Goal: Find specific page/section: Find specific page/section

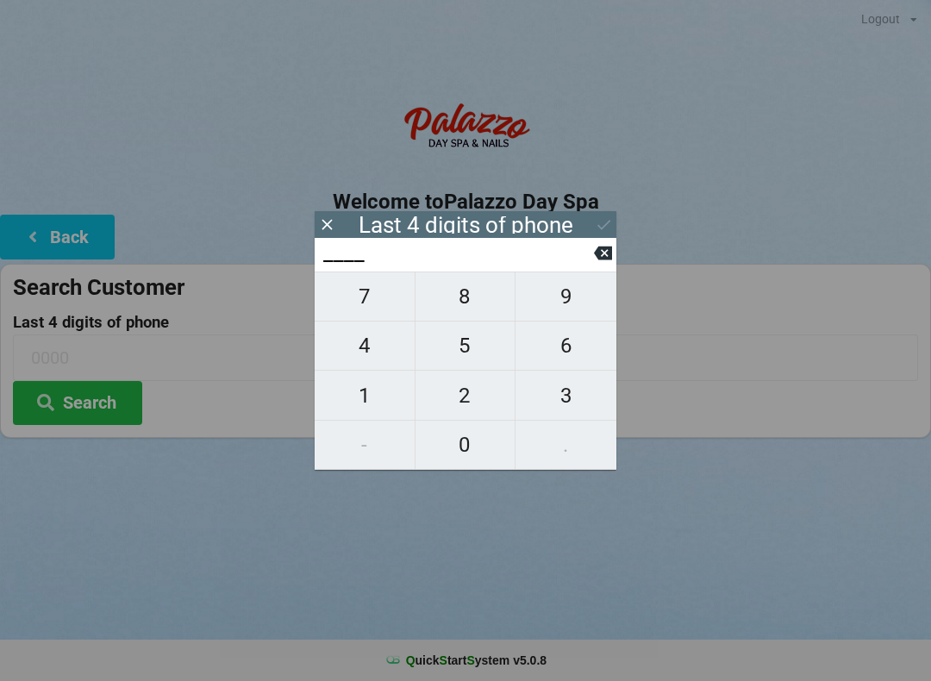
click at [367, 398] on span "1" at bounding box center [365, 396] width 100 height 36
type input "1___"
click at [469, 304] on span "8" at bounding box center [466, 296] width 100 height 36
type input "18__"
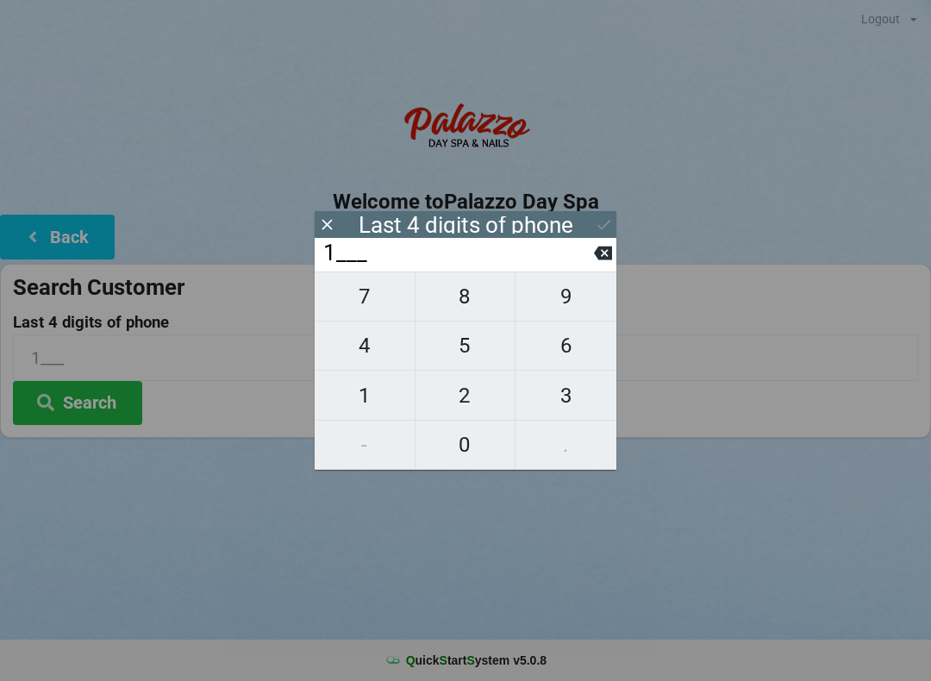
type input "18__"
click at [468, 452] on span "0" at bounding box center [466, 445] width 100 height 36
type input "180_"
click at [468, 309] on span "8" at bounding box center [466, 296] width 100 height 36
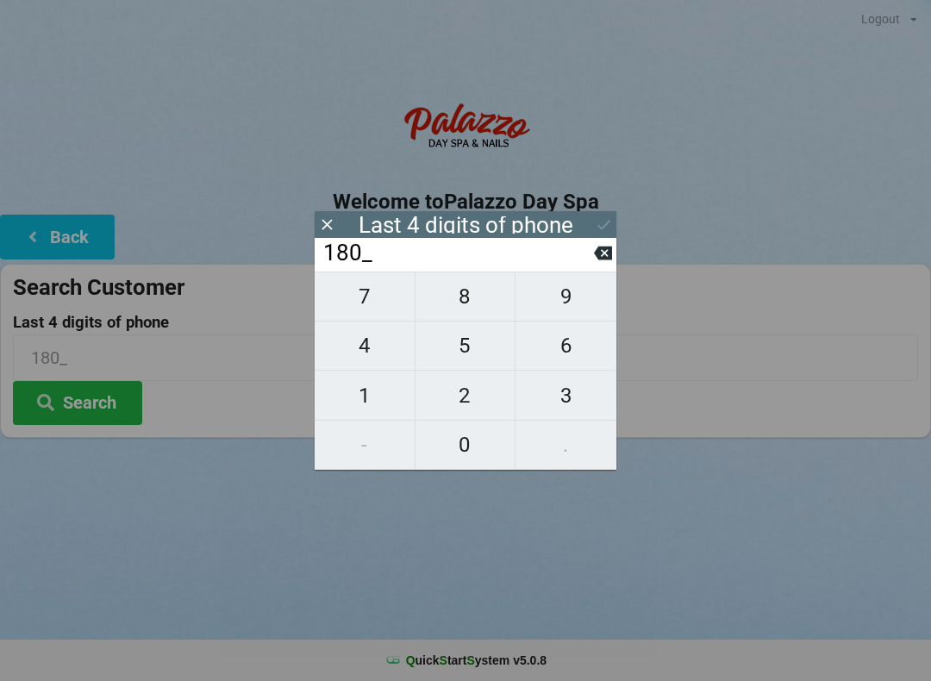
type input "1808"
click at [128, 413] on button "Search" at bounding box center [77, 403] width 129 height 44
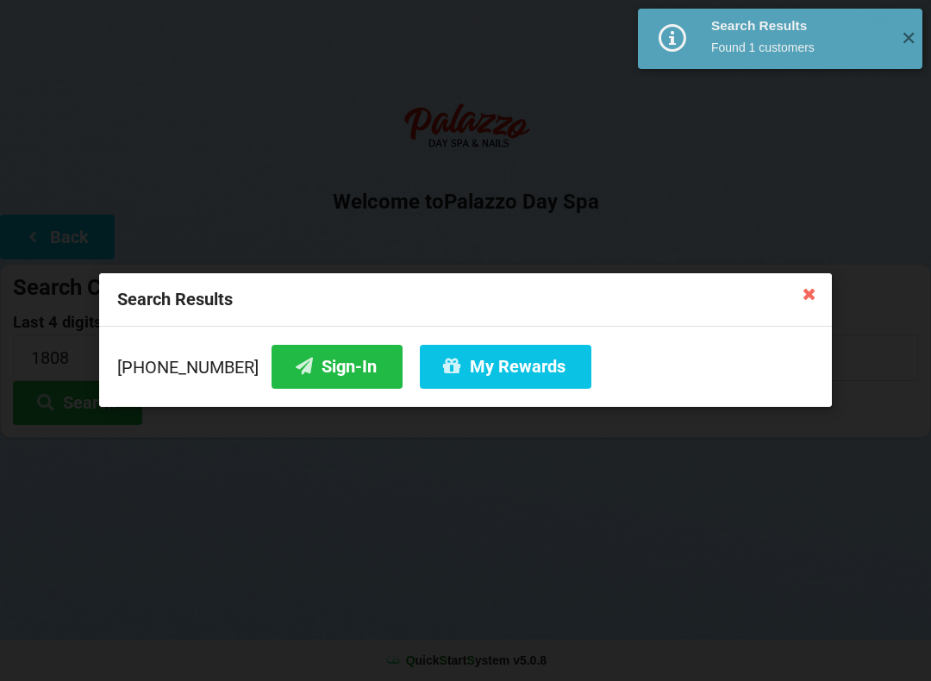
click at [326, 365] on button "Sign-In" at bounding box center [337, 367] width 131 height 44
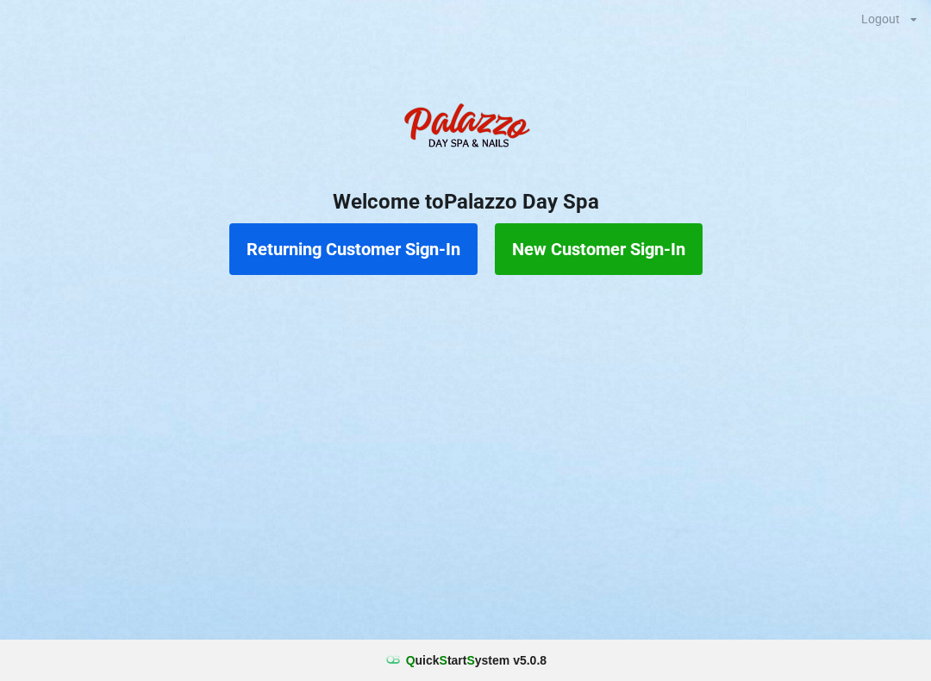
click at [352, 240] on button "Returning Customer Sign-In" at bounding box center [353, 249] width 248 height 52
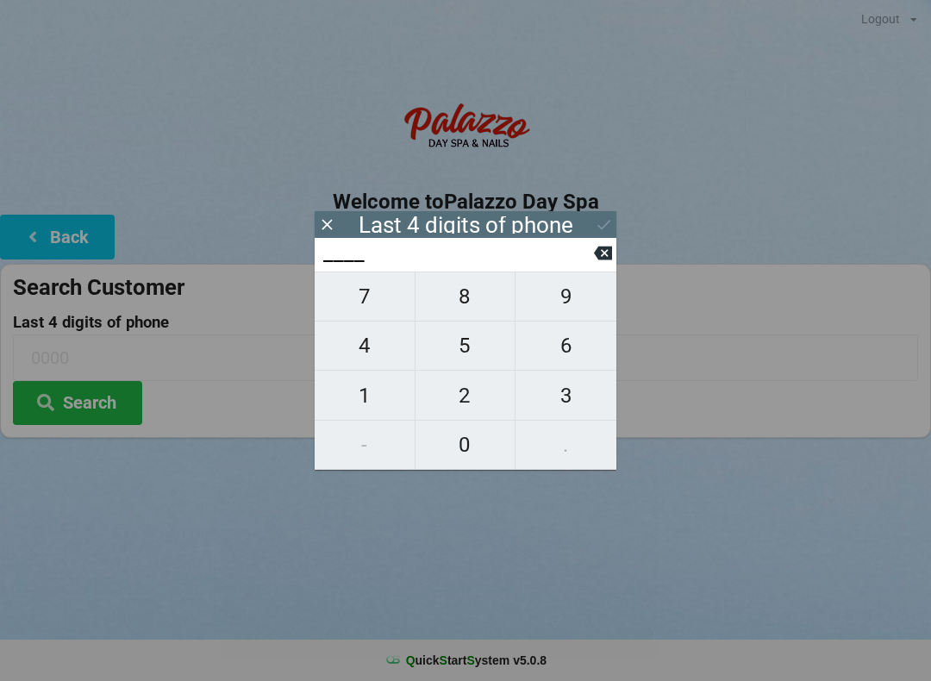
click at [374, 399] on span "1" at bounding box center [365, 396] width 100 height 36
type input "1___"
click at [379, 356] on span "4" at bounding box center [365, 346] width 100 height 36
type input "14__"
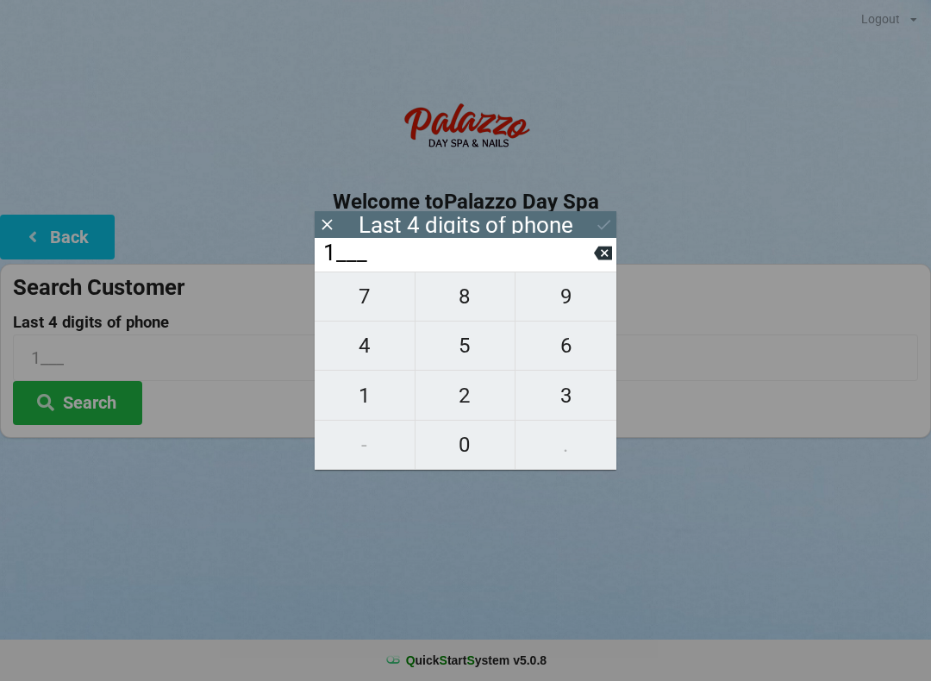
type input "14__"
click at [373, 391] on span "1" at bounding box center [365, 396] width 100 height 36
type input "141_"
click at [469, 448] on span "0" at bounding box center [466, 445] width 100 height 36
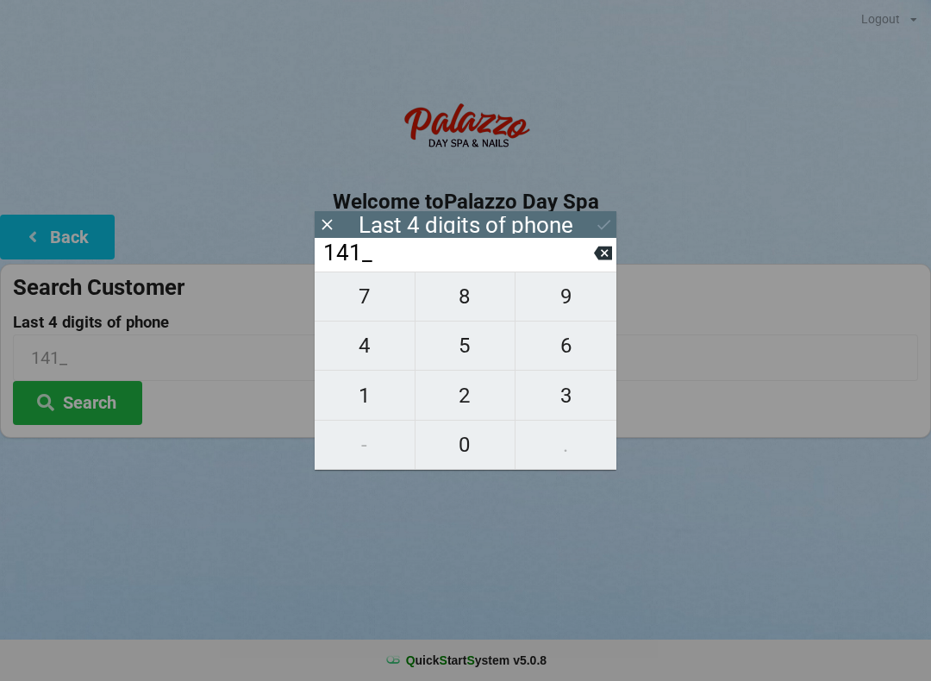
type input "1410"
click at [600, 220] on icon at bounding box center [604, 225] width 18 height 18
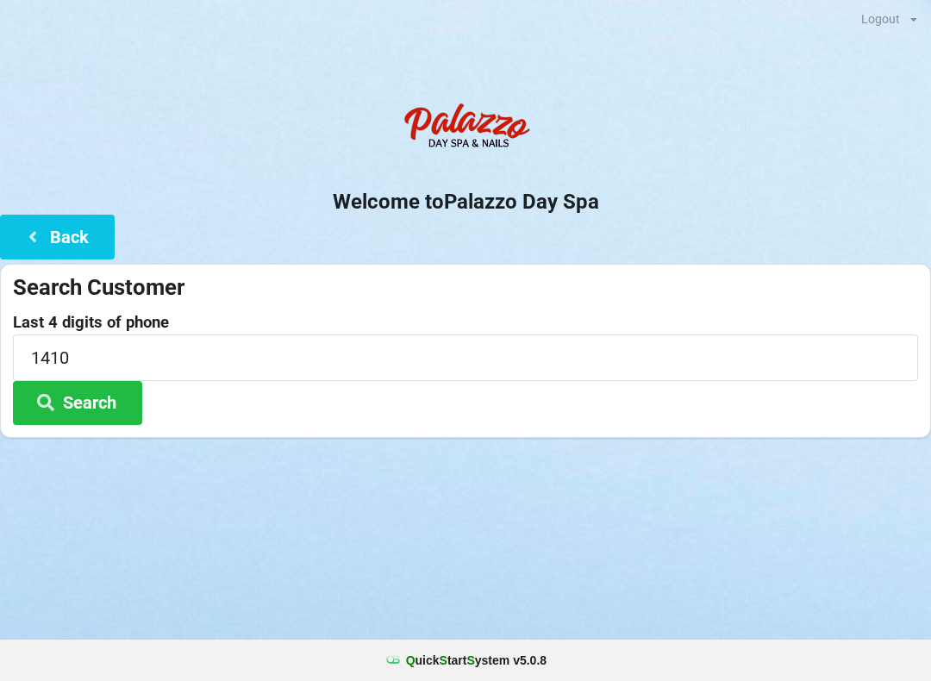
click at [95, 402] on button "Search" at bounding box center [77, 403] width 129 height 44
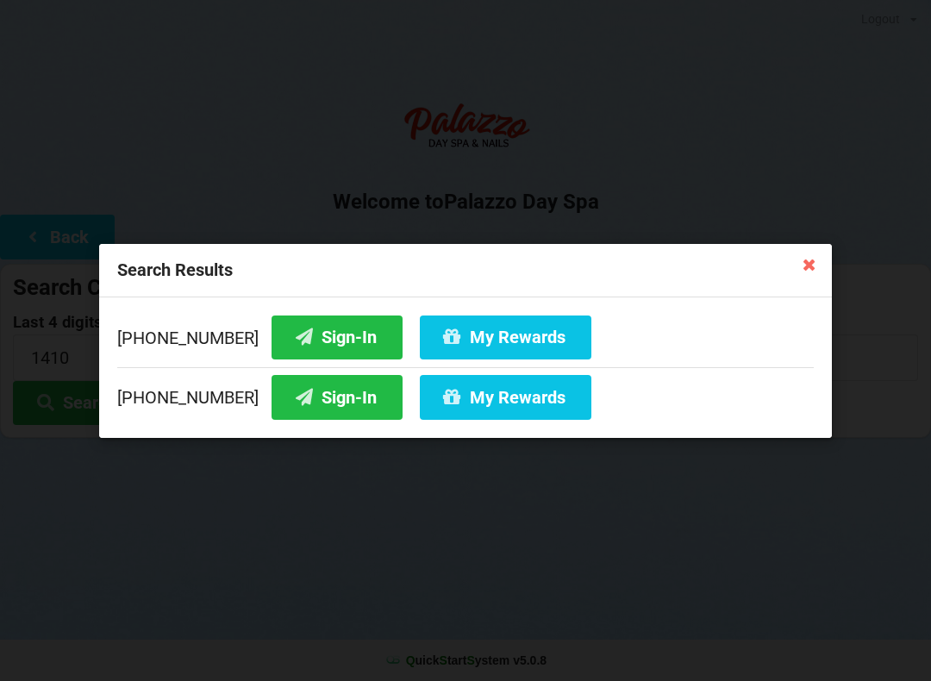
click at [323, 398] on button "Sign-In" at bounding box center [337, 397] width 131 height 44
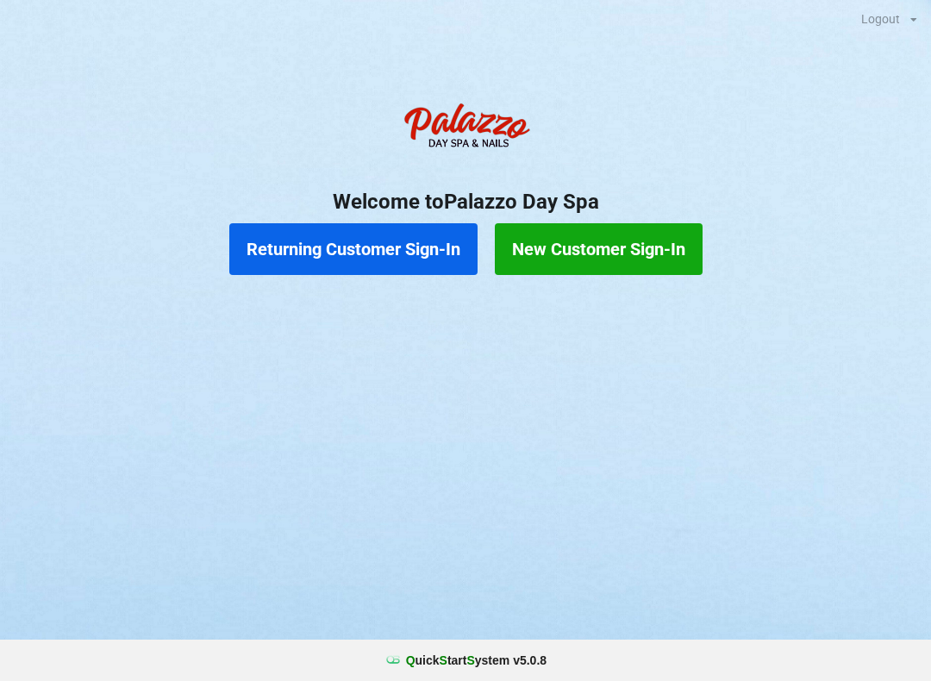
click at [373, 236] on button "Returning Customer Sign-In" at bounding box center [353, 249] width 248 height 52
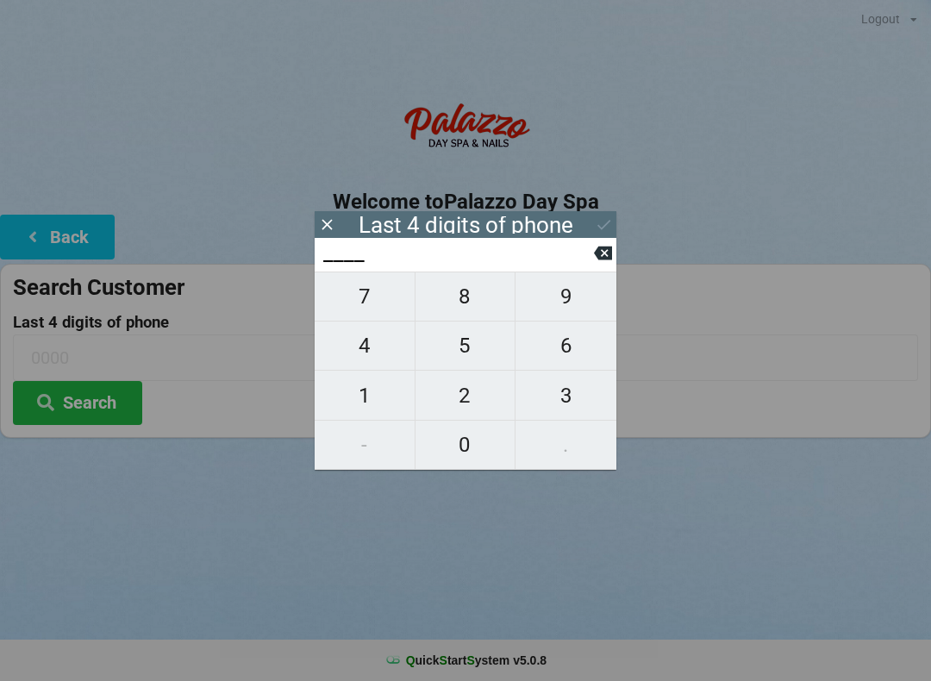
click at [471, 304] on span "8" at bounding box center [466, 296] width 100 height 36
type input "8___"
click at [586, 403] on span "3" at bounding box center [566, 396] width 101 height 36
type input "83__"
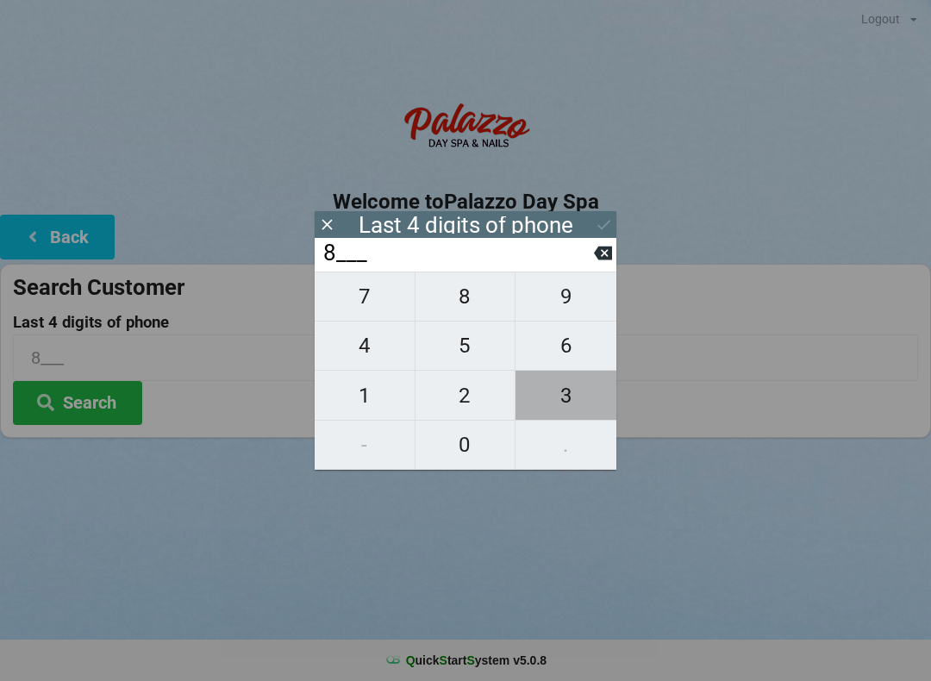
type input "83__"
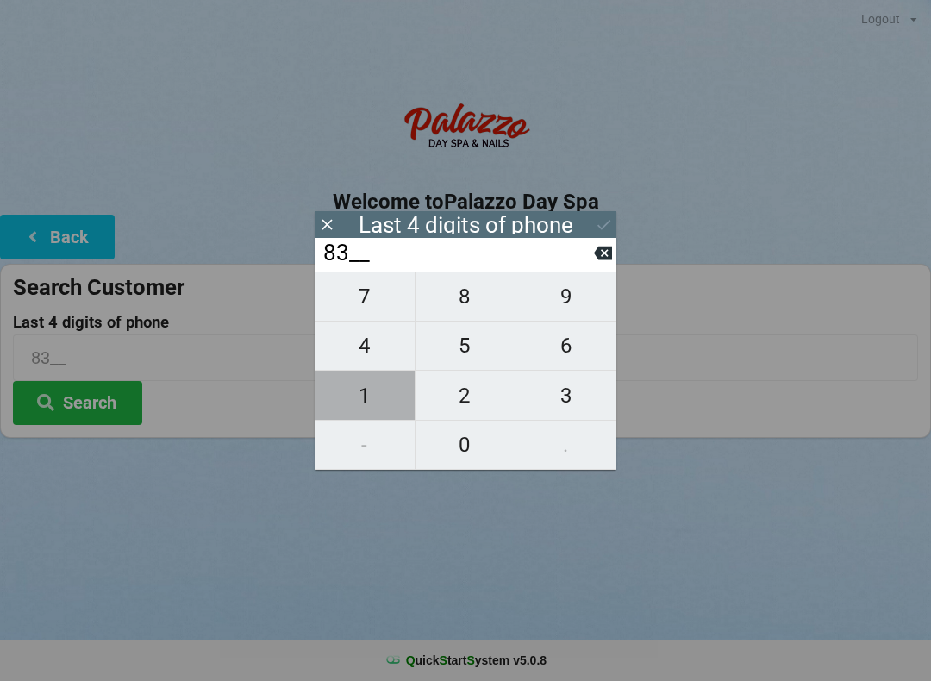
click at [377, 405] on span "1" at bounding box center [365, 396] width 100 height 36
type input "831_"
click at [382, 303] on span "7" at bounding box center [365, 296] width 100 height 36
type input "8317"
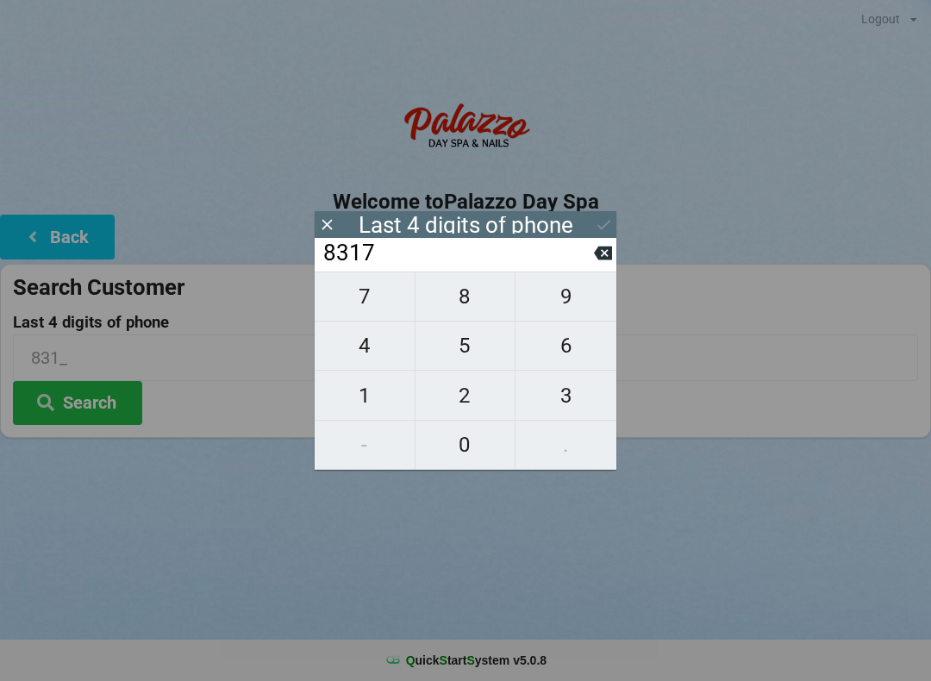
type input "8317"
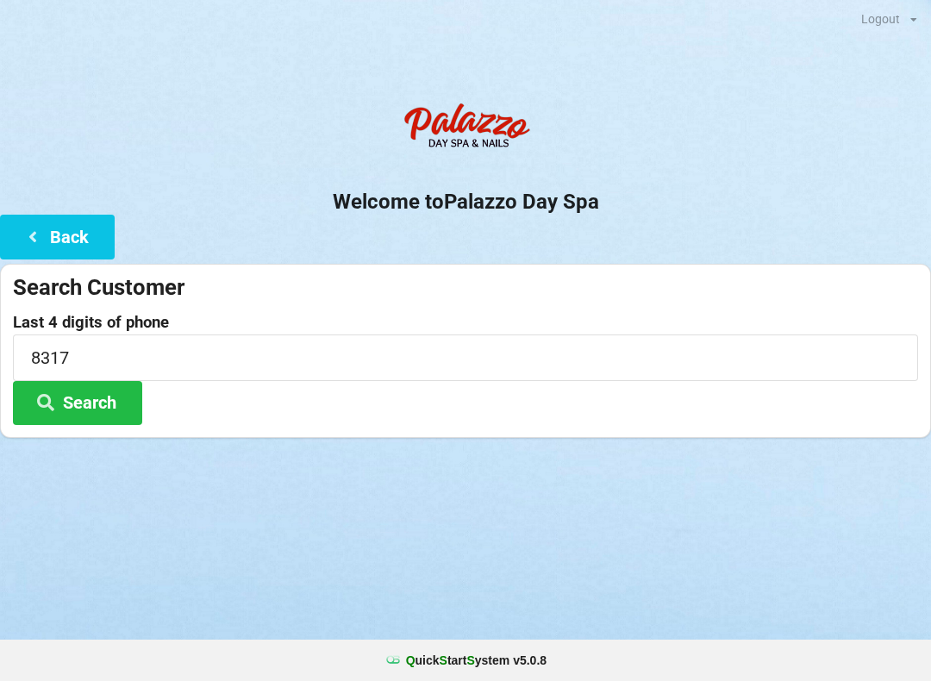
click at [111, 406] on button "Search" at bounding box center [77, 403] width 129 height 44
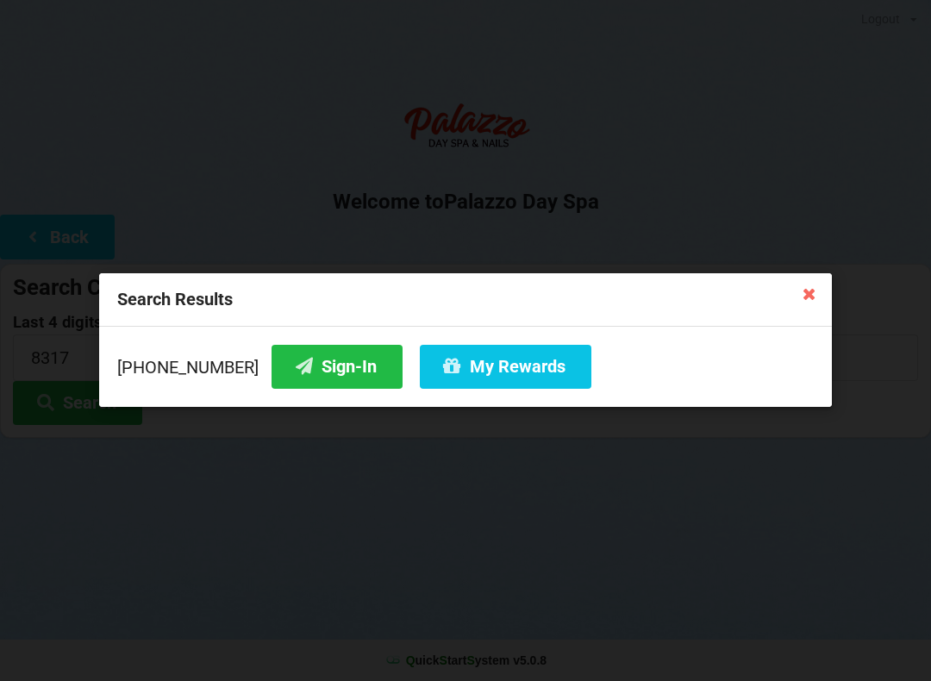
click at [301, 366] on button "Sign-In" at bounding box center [337, 367] width 131 height 44
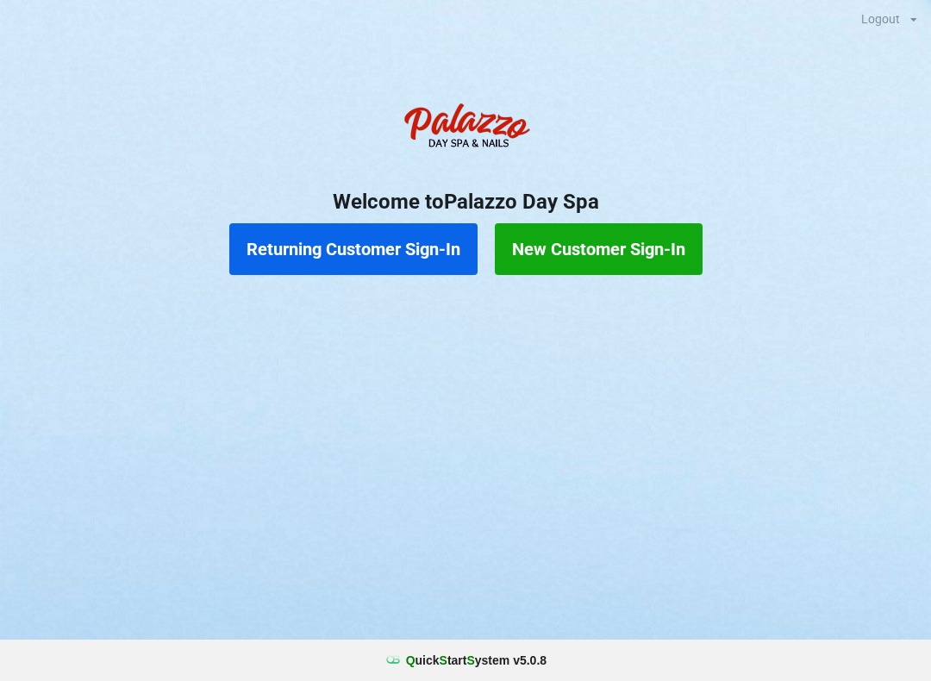
click at [357, 260] on button "Returning Customer Sign-In" at bounding box center [353, 249] width 248 height 52
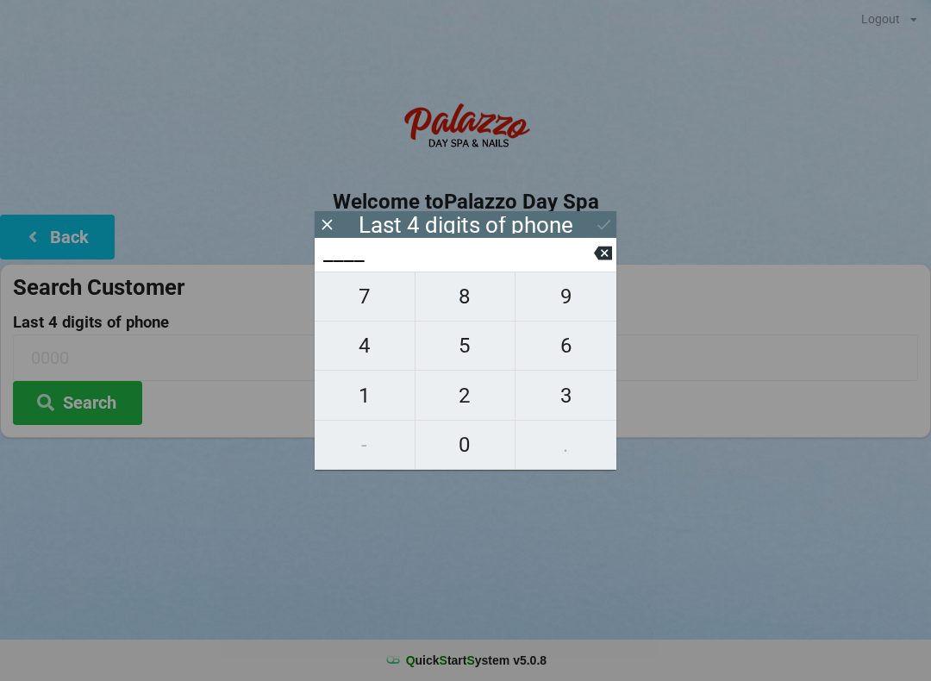
click at [550, 406] on span "3" at bounding box center [566, 396] width 101 height 36
type input "3___"
click at [472, 306] on span "8" at bounding box center [466, 296] width 100 height 36
type input "38__"
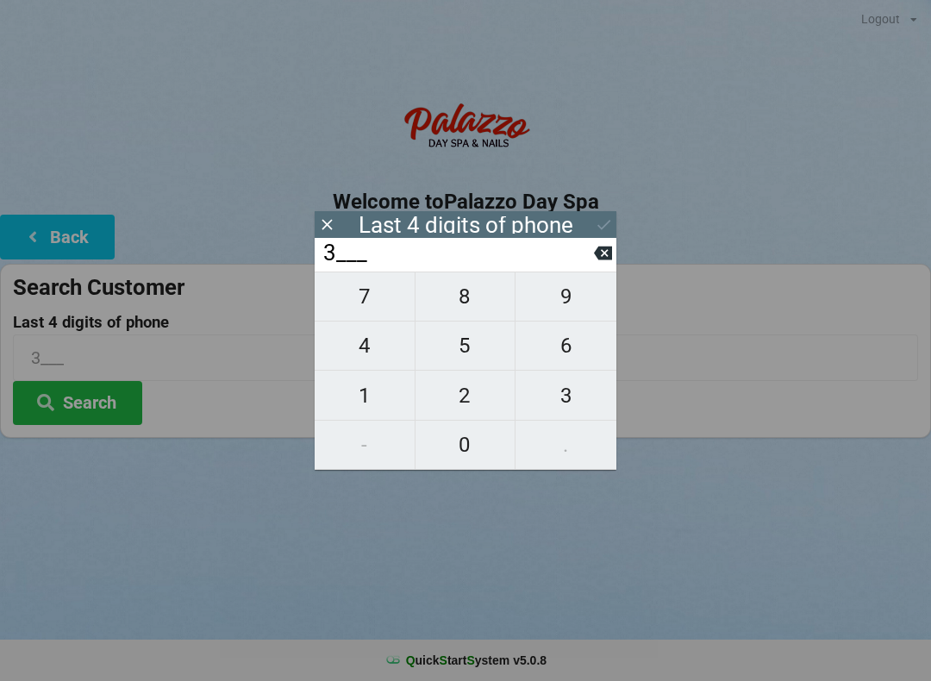
type input "38__"
click at [380, 308] on span "7" at bounding box center [365, 296] width 100 height 36
type input "387_"
click at [380, 311] on span "7" at bounding box center [365, 296] width 100 height 36
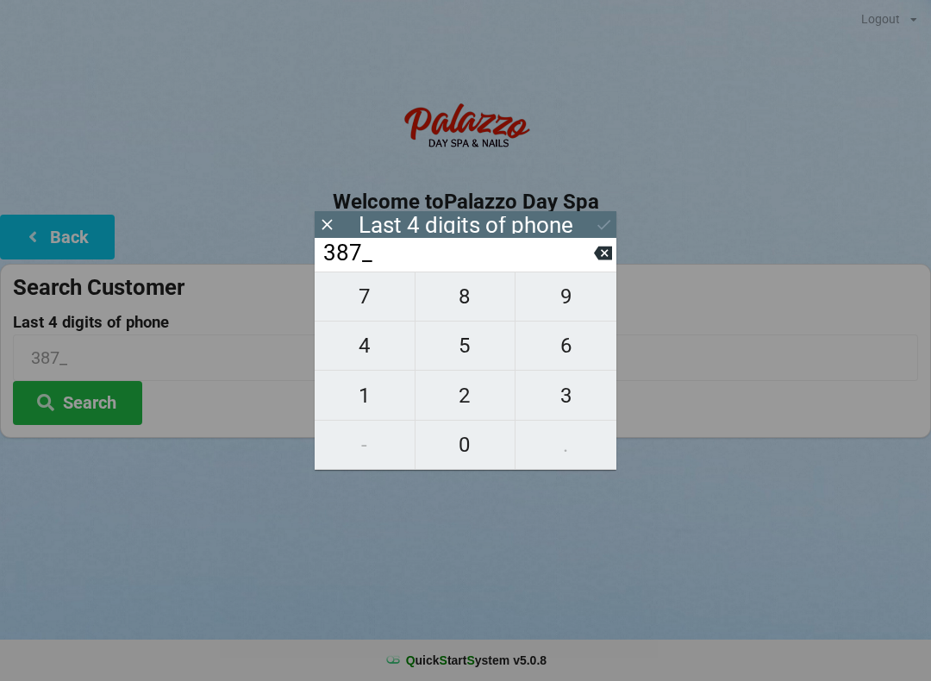
type input "3877"
click at [599, 228] on icon at bounding box center [604, 225] width 18 height 18
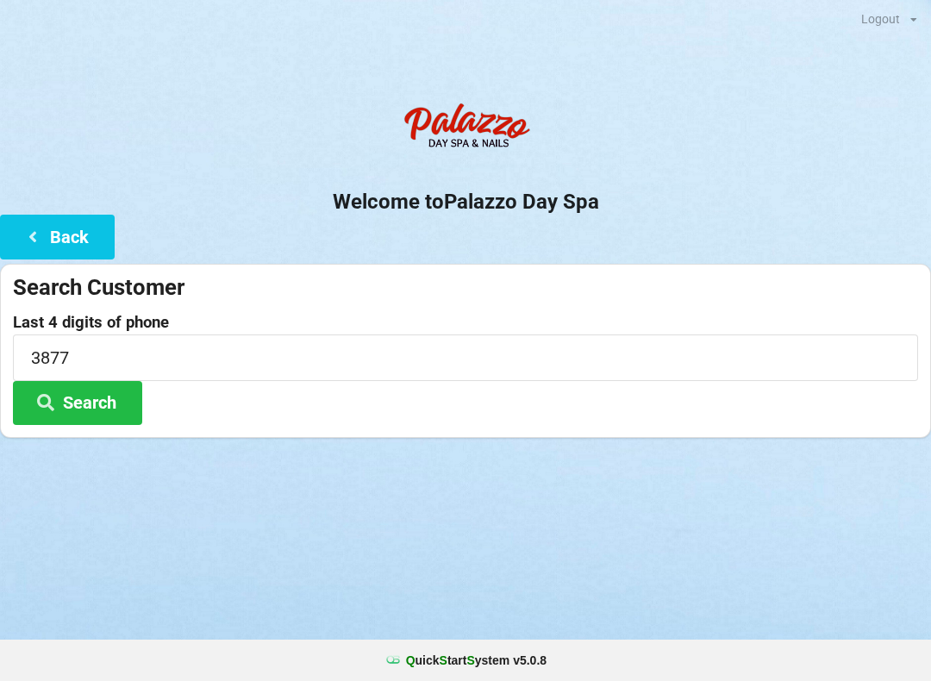
click at [94, 394] on button "Search" at bounding box center [77, 403] width 129 height 44
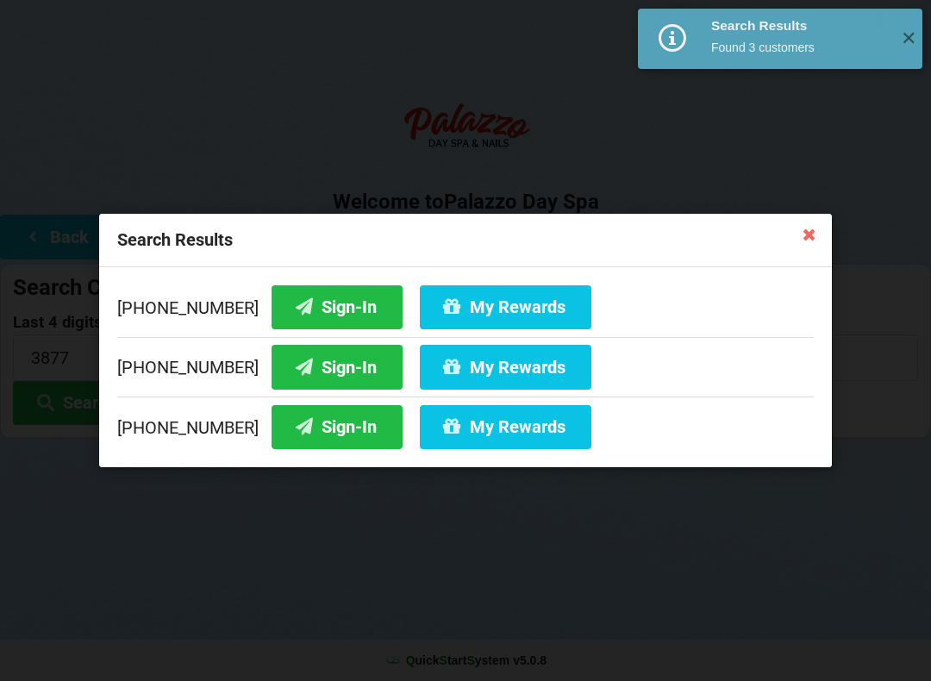
click at [301, 304] on button "Sign-In" at bounding box center [337, 307] width 131 height 44
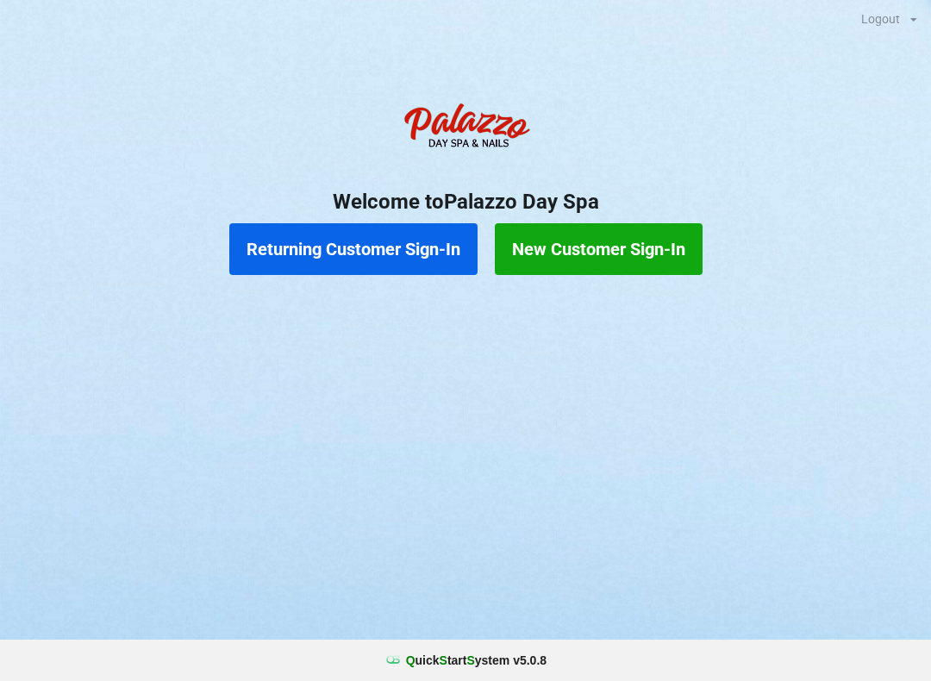
click at [308, 260] on button "Returning Customer Sign-In" at bounding box center [353, 249] width 248 height 52
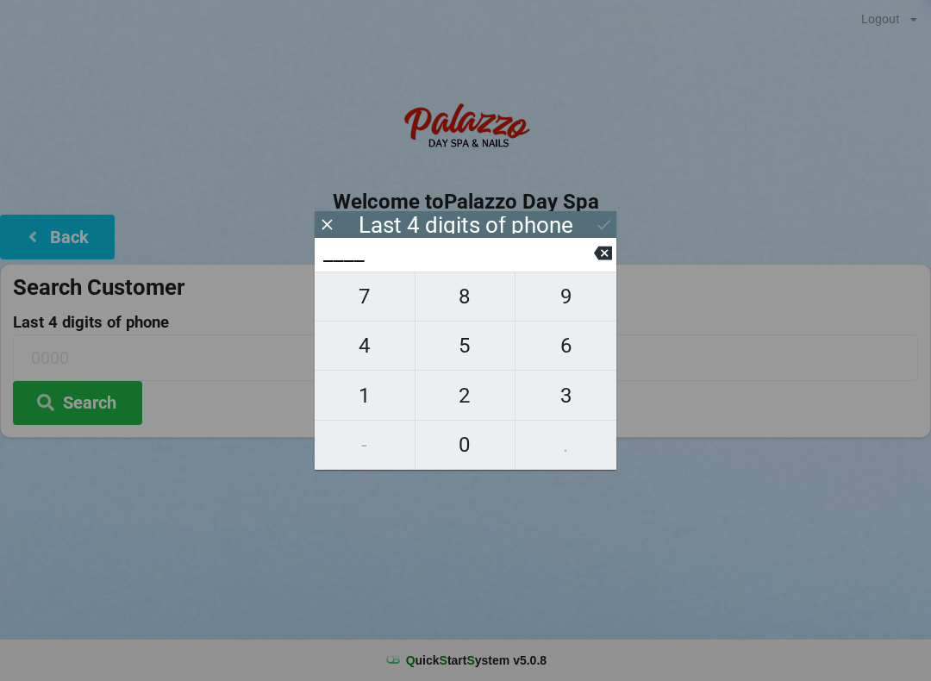
click at [554, 311] on span "9" at bounding box center [566, 296] width 101 height 36
type input "9___"
click at [600, 258] on icon at bounding box center [603, 254] width 18 height 14
click at [559, 362] on span "6" at bounding box center [566, 346] width 101 height 36
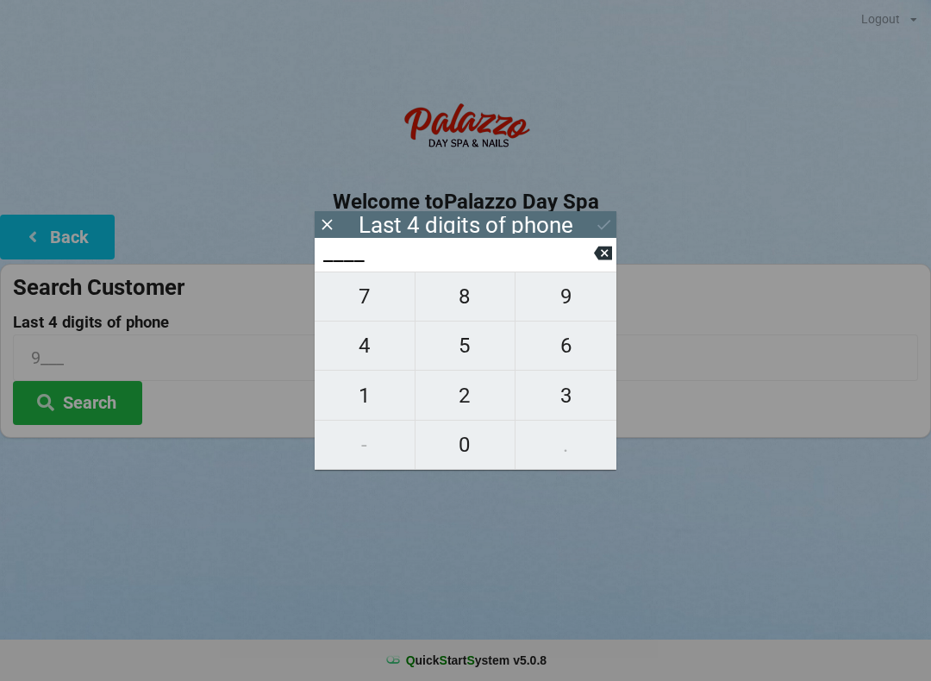
type input "6___"
click at [556, 399] on span "3" at bounding box center [566, 396] width 101 height 36
type input "63__"
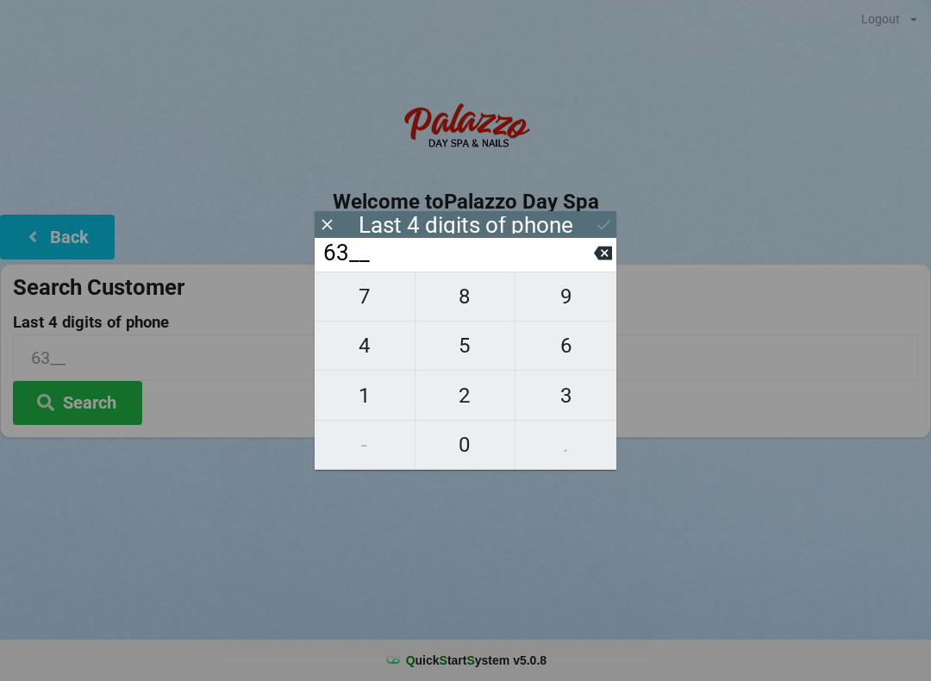
click at [337, 355] on span "4" at bounding box center [365, 346] width 100 height 36
type input "634_"
click at [575, 299] on span "9" at bounding box center [566, 296] width 101 height 36
type input "6349"
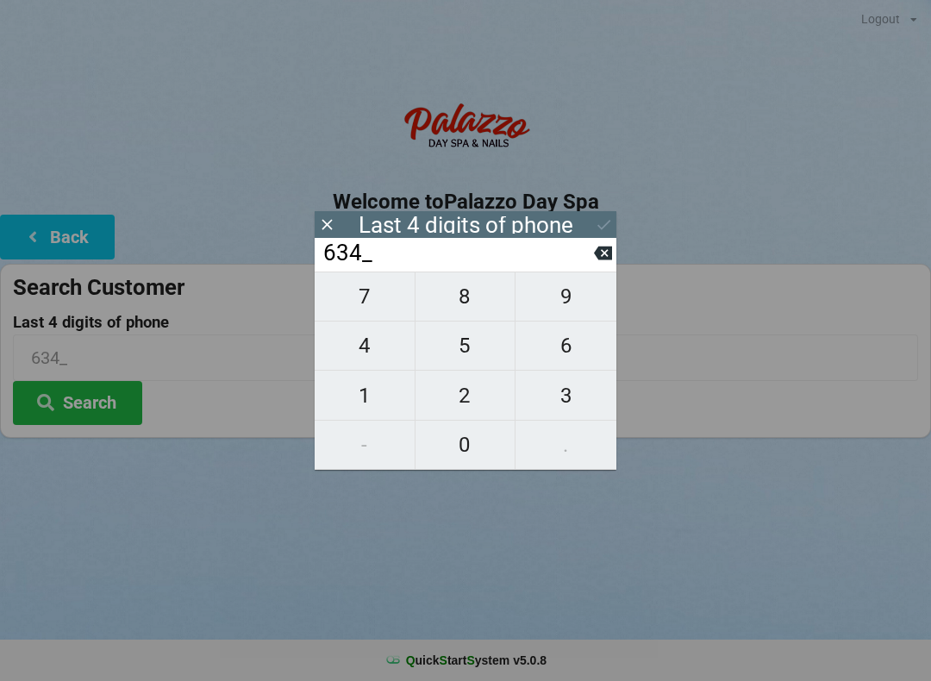
type input "6349"
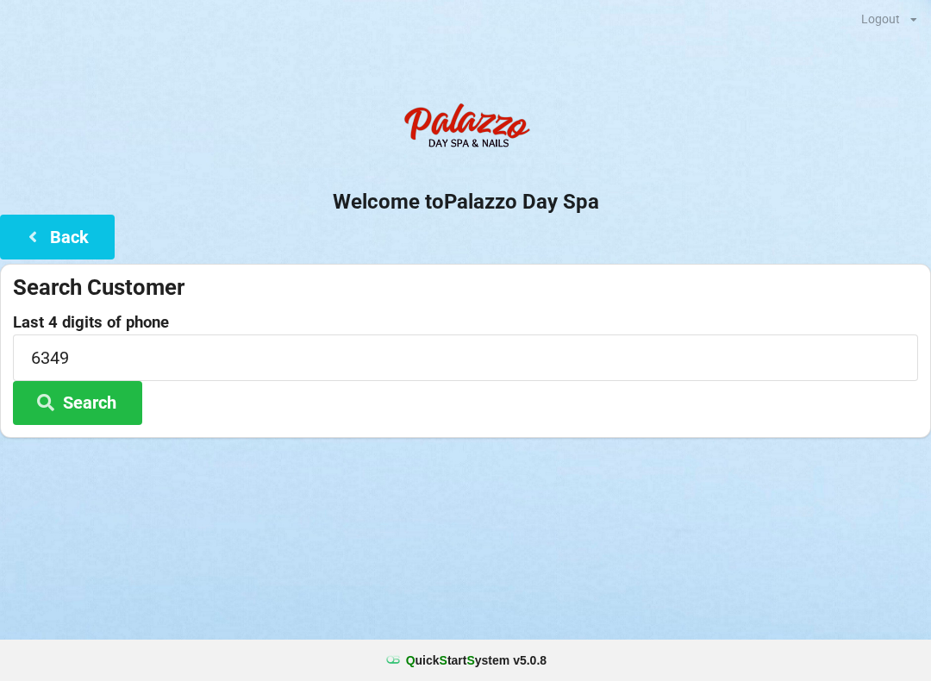
click at [454, 523] on div "Logout Logout Sign-In Welcome to Palazzo Day Spa Back Search Customer Last 4 di…" at bounding box center [465, 340] width 931 height 681
click at [82, 410] on button "Search" at bounding box center [77, 403] width 129 height 44
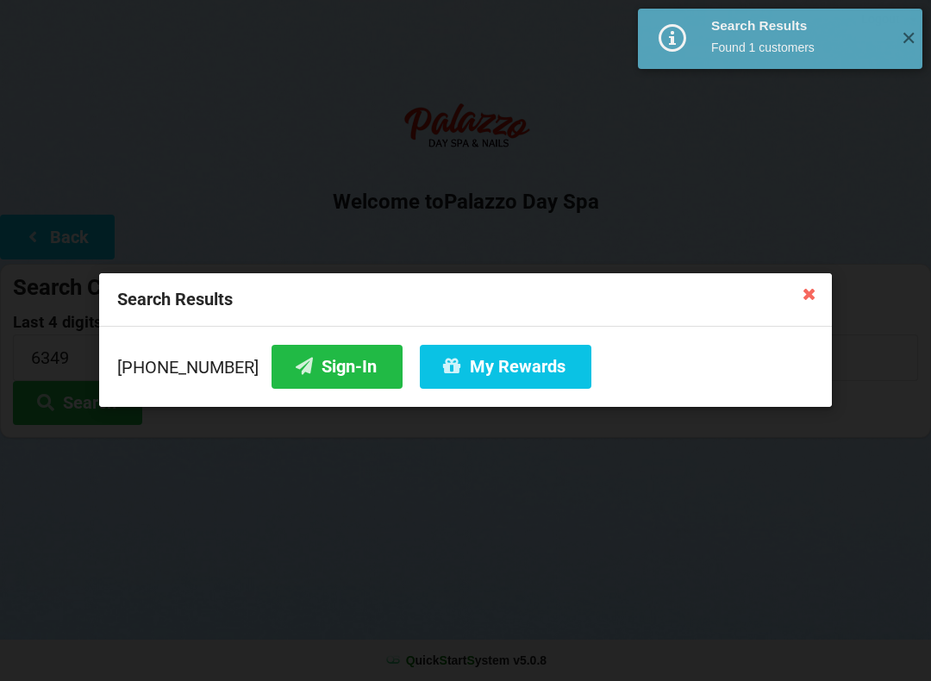
click at [303, 367] on button "Sign-In" at bounding box center [337, 367] width 131 height 44
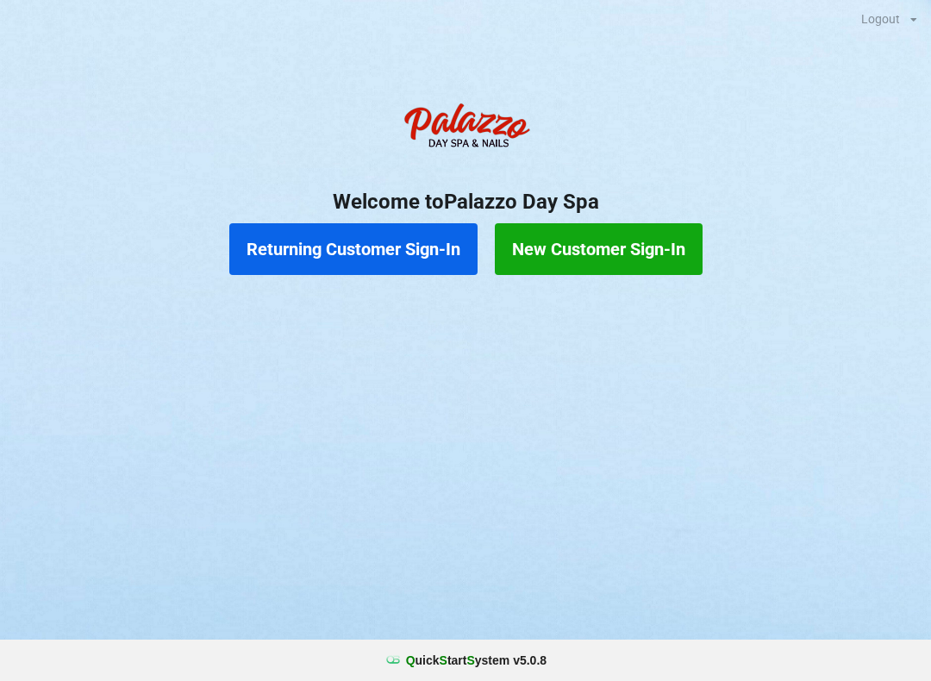
click at [376, 238] on button "Returning Customer Sign-In" at bounding box center [353, 249] width 248 height 52
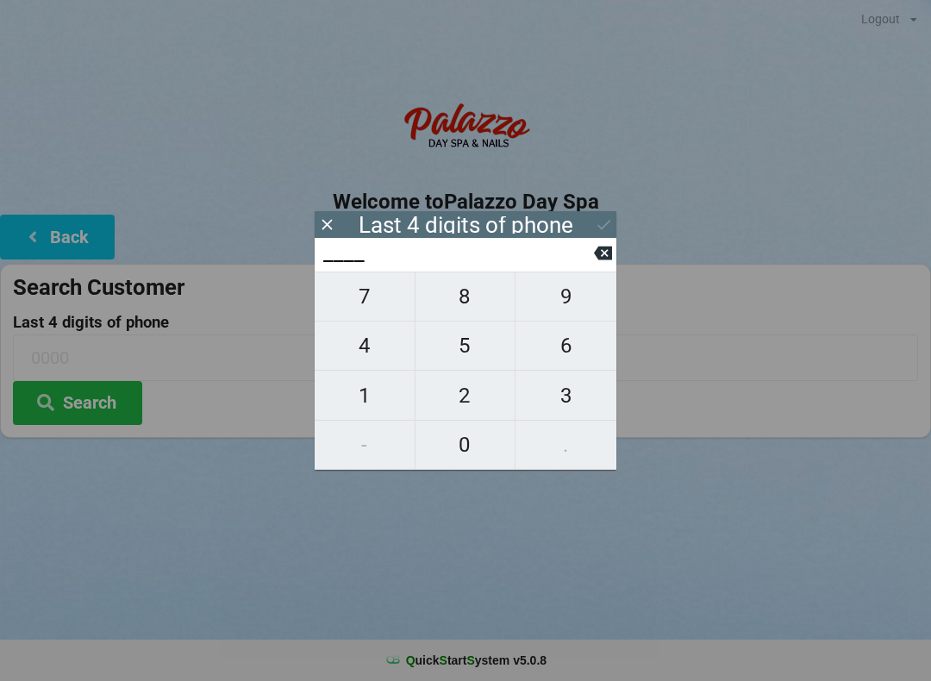
click at [560, 385] on span "3" at bounding box center [566, 396] width 101 height 36
type input "3___"
click at [571, 343] on span "6" at bounding box center [566, 346] width 101 height 36
type input "36__"
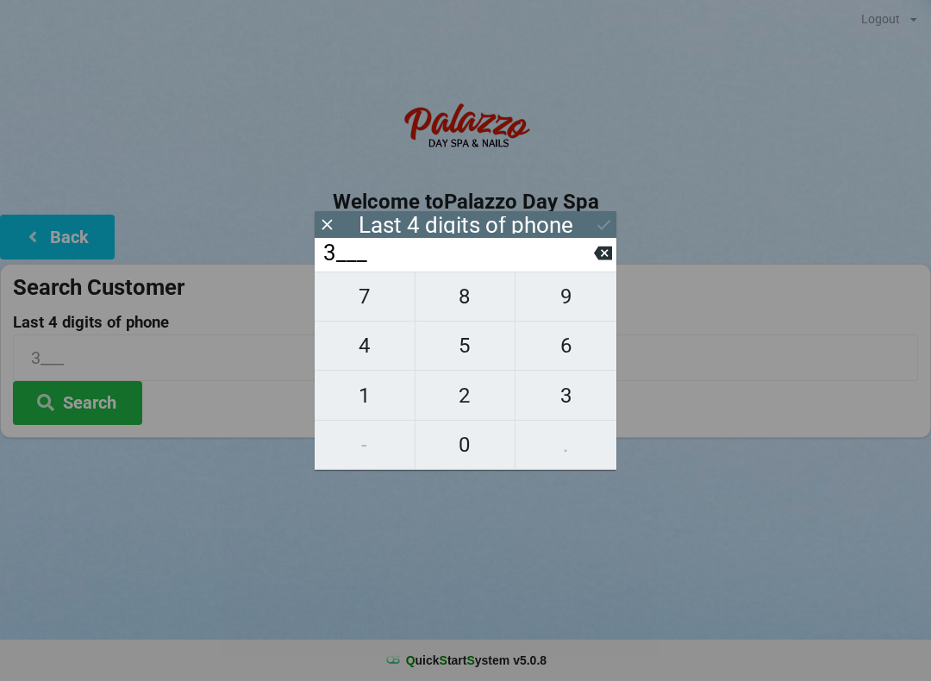
type input "36__"
click at [471, 453] on span "0" at bounding box center [466, 445] width 100 height 36
type input "360_"
click at [465, 390] on span "2" at bounding box center [466, 396] width 100 height 36
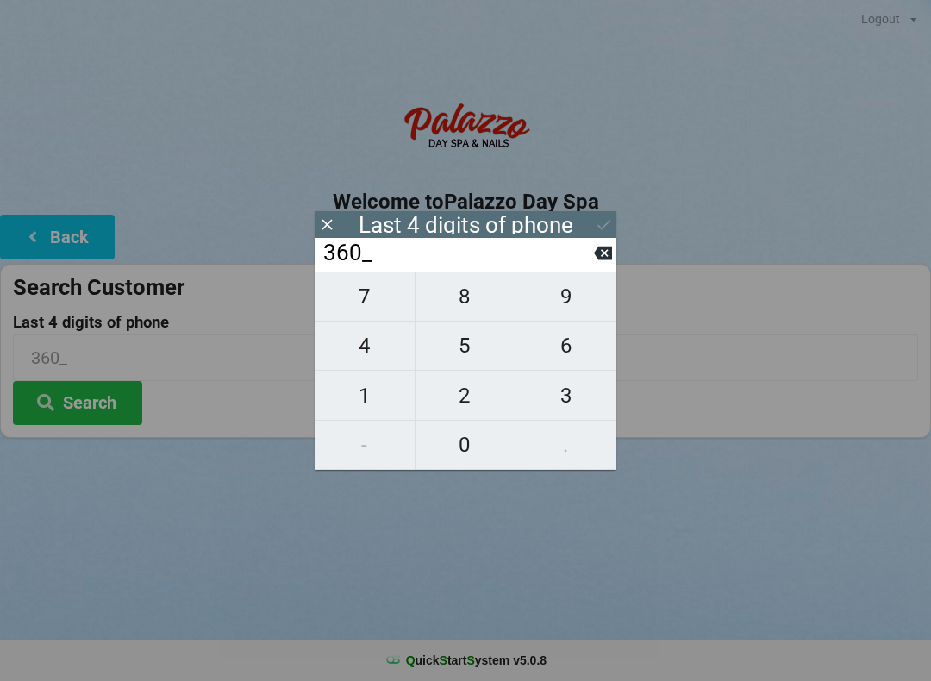
type input "3602"
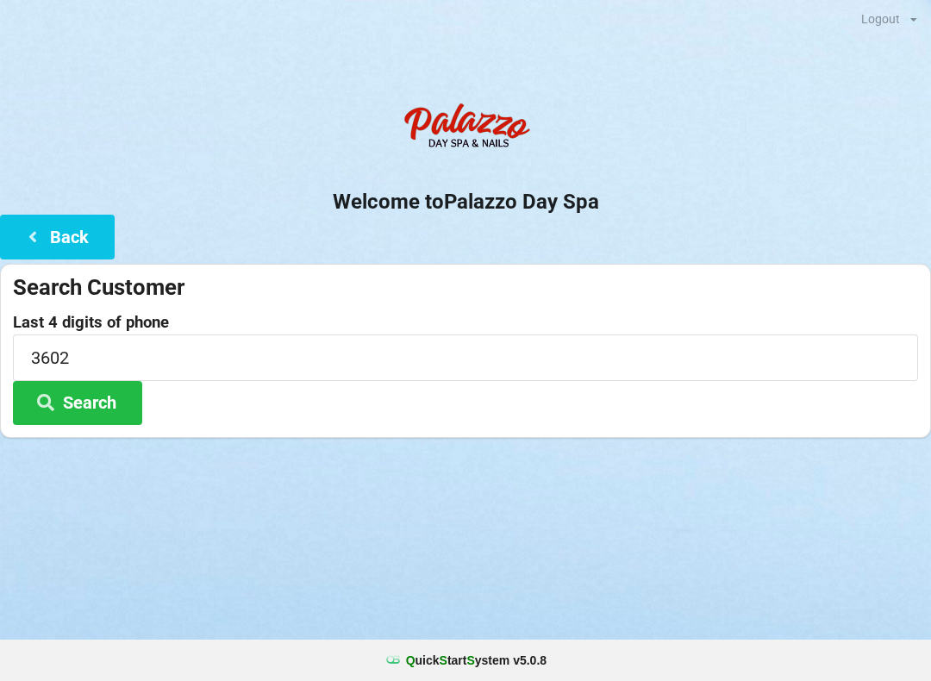
click at [86, 382] on button "Search" at bounding box center [77, 403] width 129 height 44
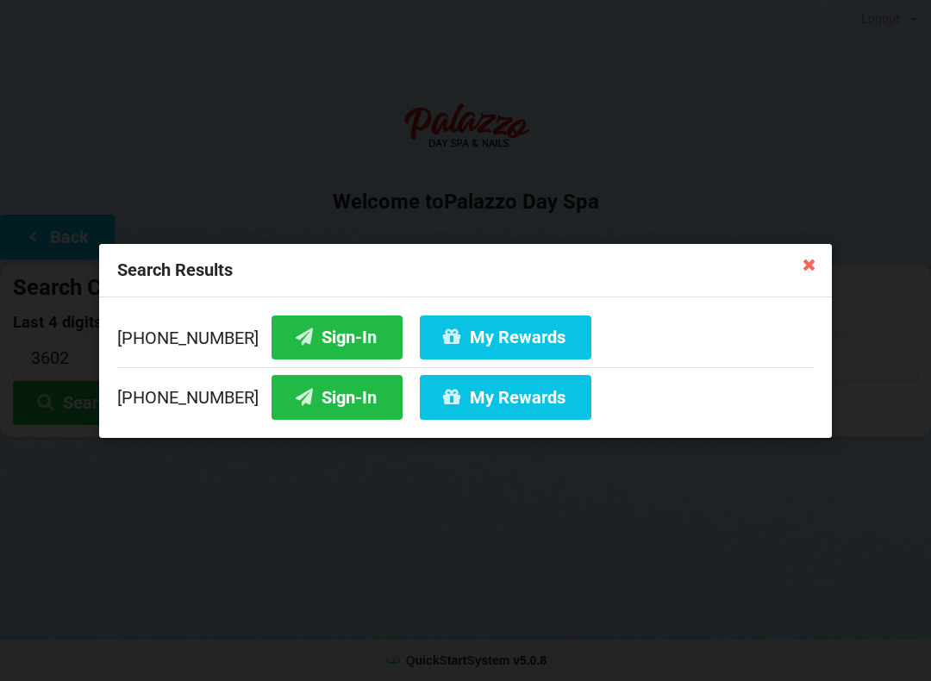
click at [324, 392] on button "Sign-In" at bounding box center [337, 397] width 131 height 44
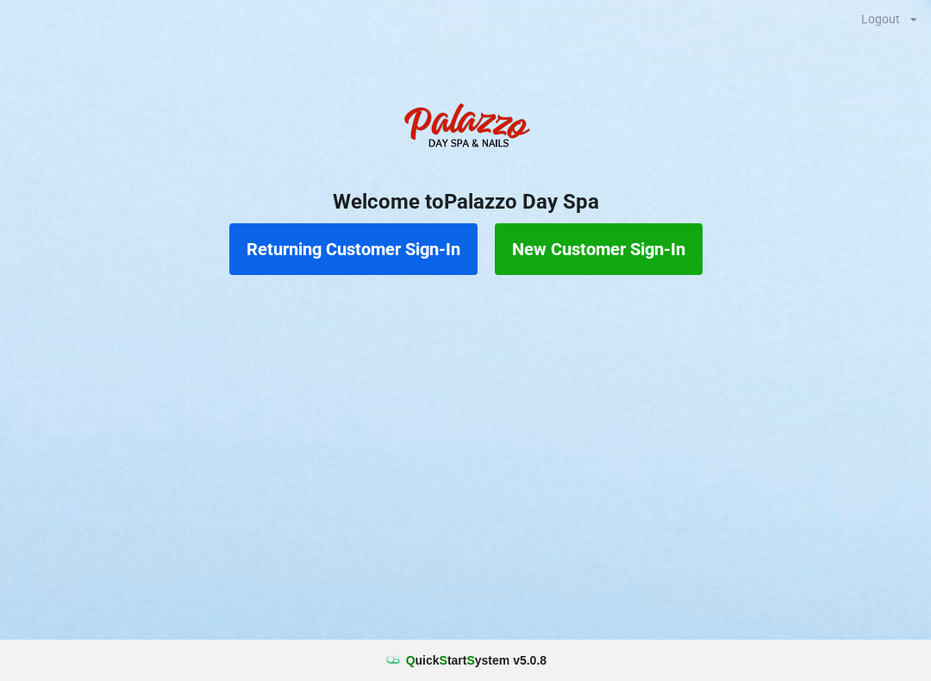
click at [303, 243] on button "Returning Customer Sign-In" at bounding box center [353, 249] width 248 height 52
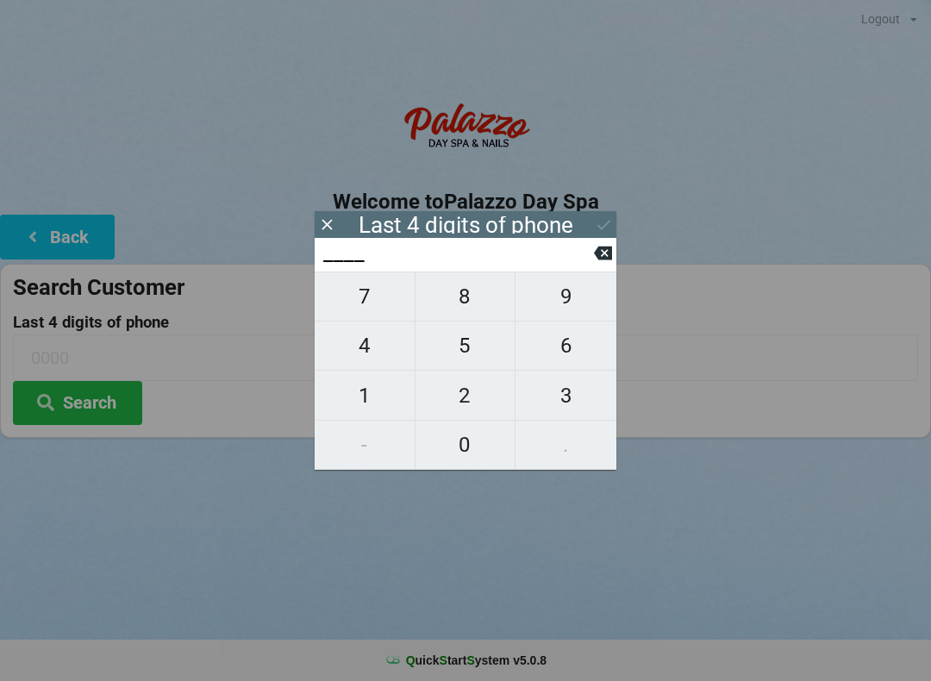
click at [453, 463] on span "0" at bounding box center [466, 445] width 100 height 36
type input "0___"
click at [562, 400] on span "3" at bounding box center [566, 396] width 101 height 36
type input "03__"
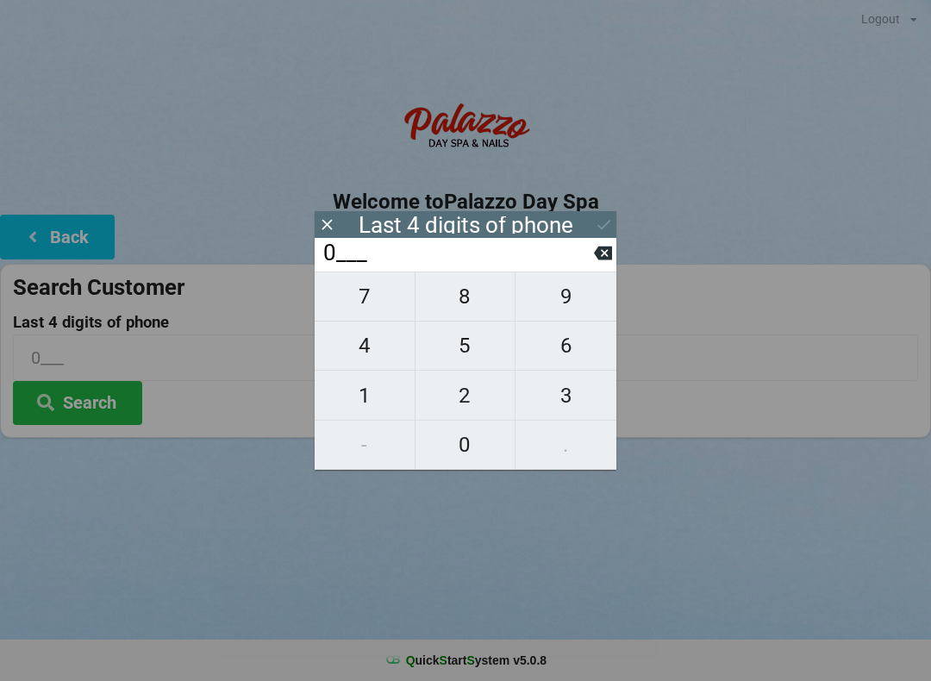
type input "03__"
click at [452, 466] on button "0" at bounding box center [466, 445] width 101 height 49
type input "030_"
click at [603, 260] on icon at bounding box center [603, 254] width 18 height 14
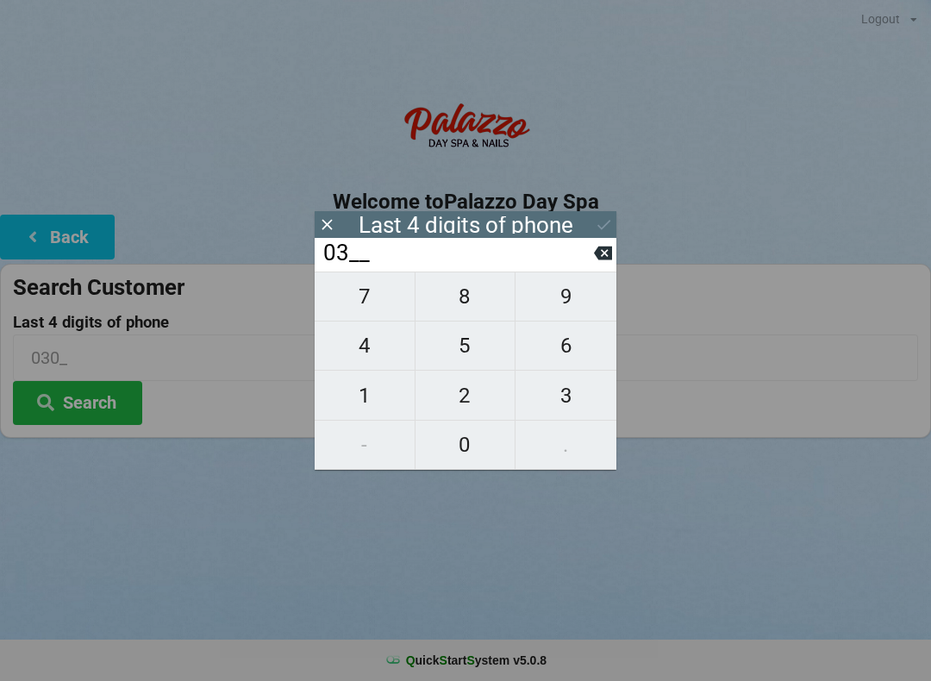
click at [597, 260] on icon at bounding box center [603, 254] width 18 height 14
click at [566, 303] on span "9" at bounding box center [566, 296] width 101 height 36
type input "09__"
click at [559, 397] on span "3" at bounding box center [566, 396] width 101 height 36
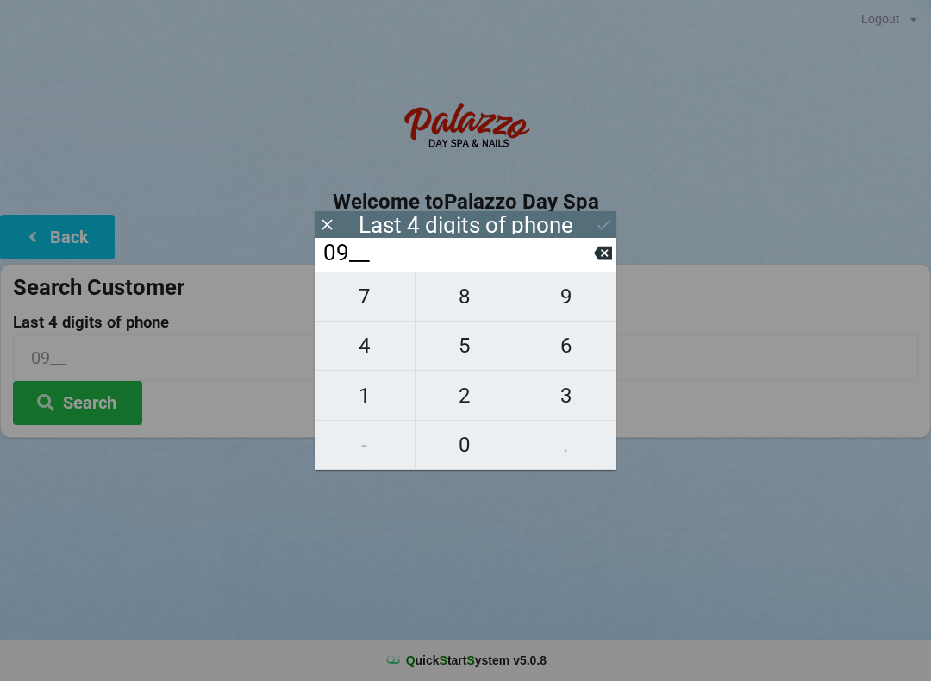
type input "093_"
click at [459, 458] on span "0" at bounding box center [466, 445] width 100 height 36
type input "0930"
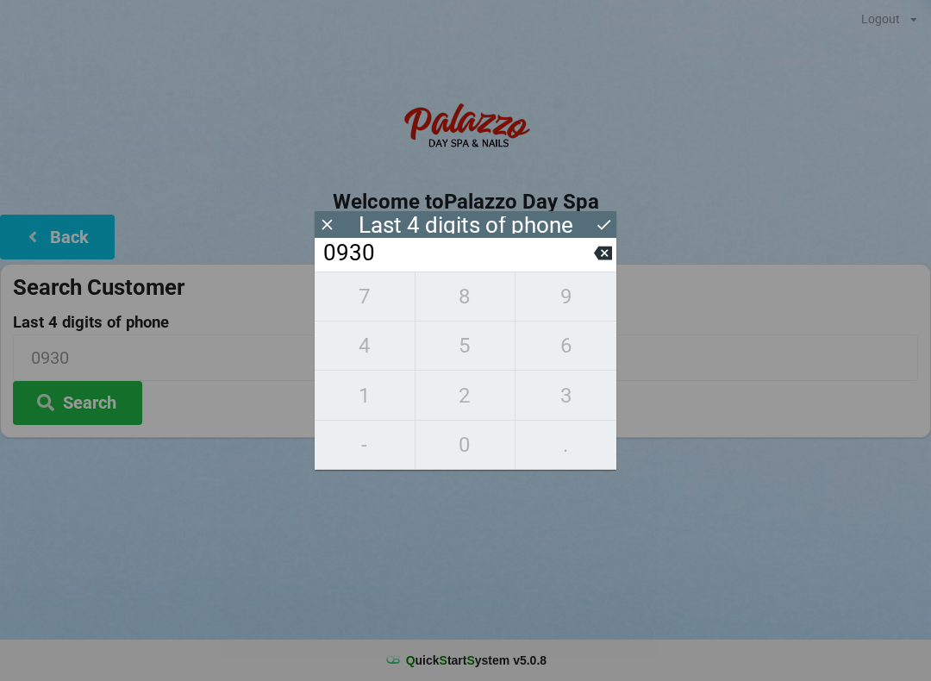
click at [66, 419] on button "Search" at bounding box center [77, 403] width 129 height 44
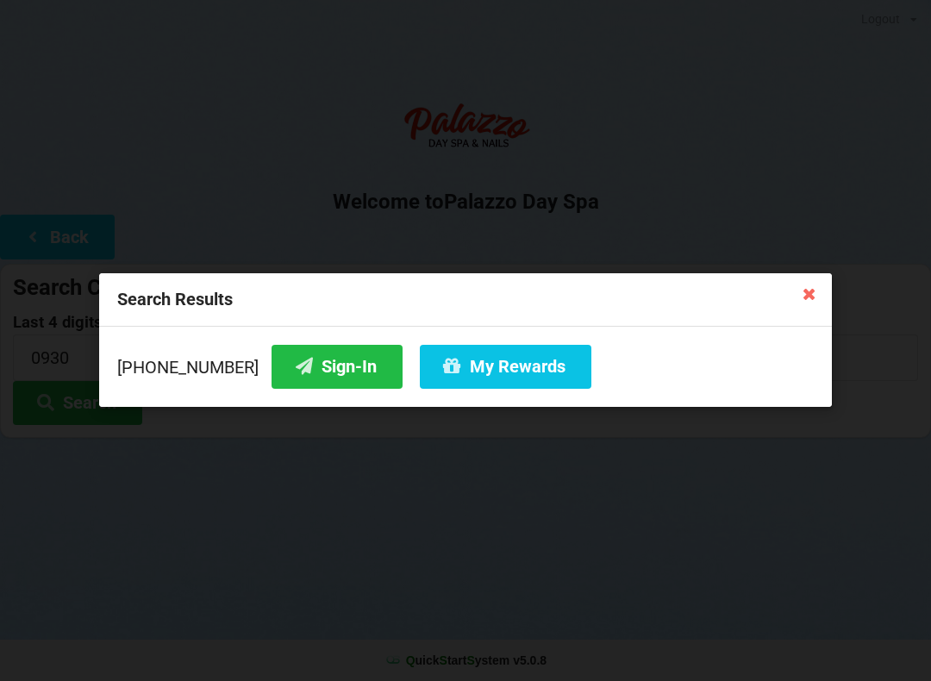
click at [297, 376] on button "Sign-In" at bounding box center [337, 367] width 131 height 44
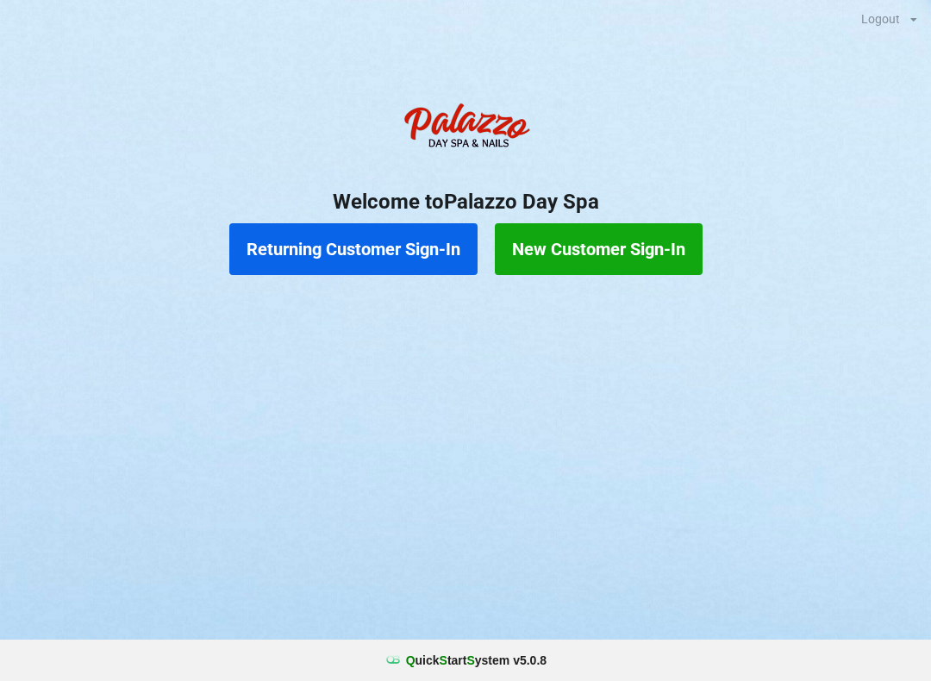
click at [323, 251] on button "Returning Customer Sign-In" at bounding box center [353, 249] width 248 height 52
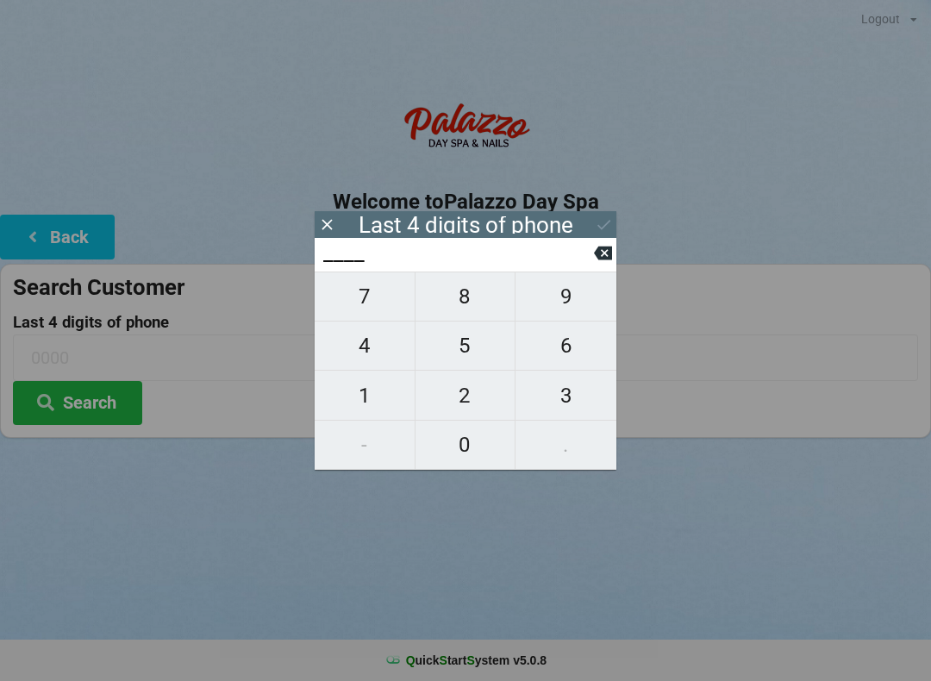
click at [571, 355] on span "6" at bounding box center [566, 346] width 101 height 36
type input "6___"
click at [576, 393] on span "3" at bounding box center [566, 396] width 101 height 36
type input "63__"
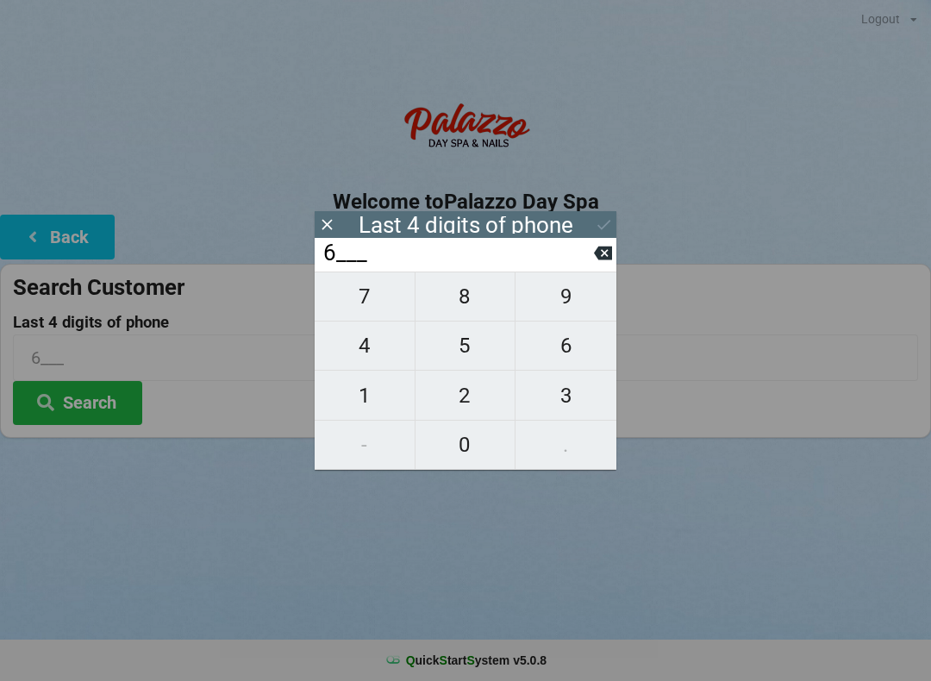
type input "63__"
click at [465, 409] on span "2" at bounding box center [466, 396] width 100 height 36
type input "632_"
click at [562, 399] on span "3" at bounding box center [566, 396] width 101 height 36
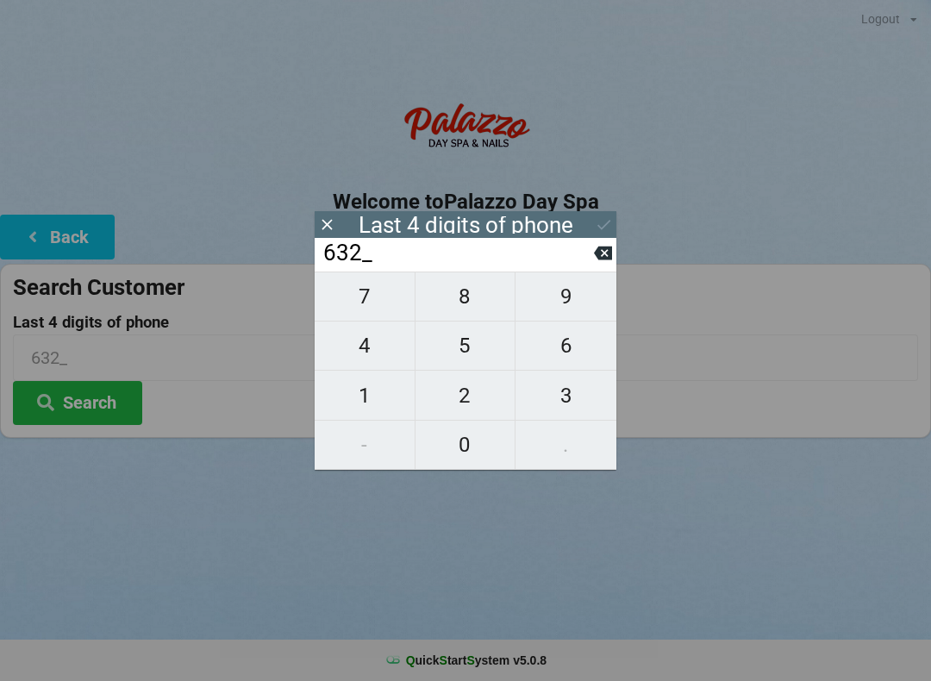
type input "6323"
click at [590, 247] on input "6323" at bounding box center [458, 254] width 272 height 28
click at [607, 233] on icon at bounding box center [604, 225] width 18 height 18
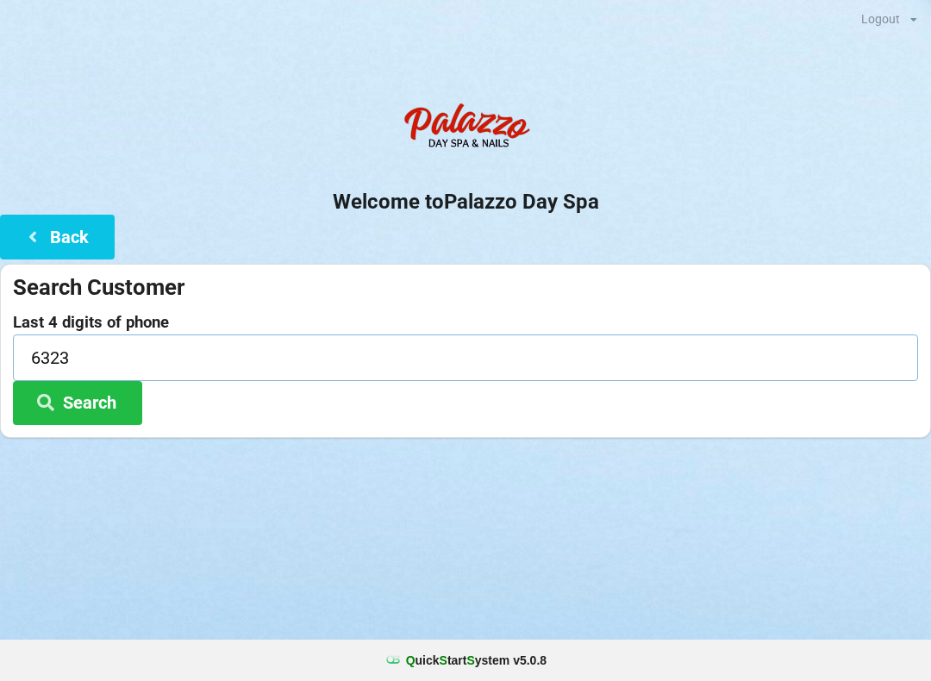
click at [67, 345] on input "6323" at bounding box center [465, 357] width 905 height 46
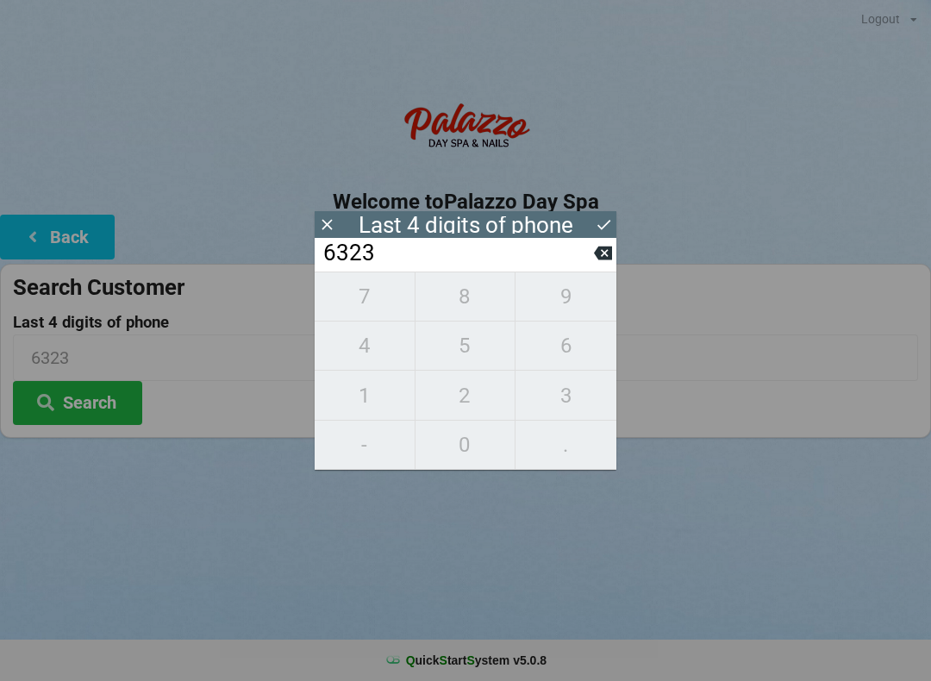
click at [599, 222] on icon at bounding box center [604, 225] width 18 height 18
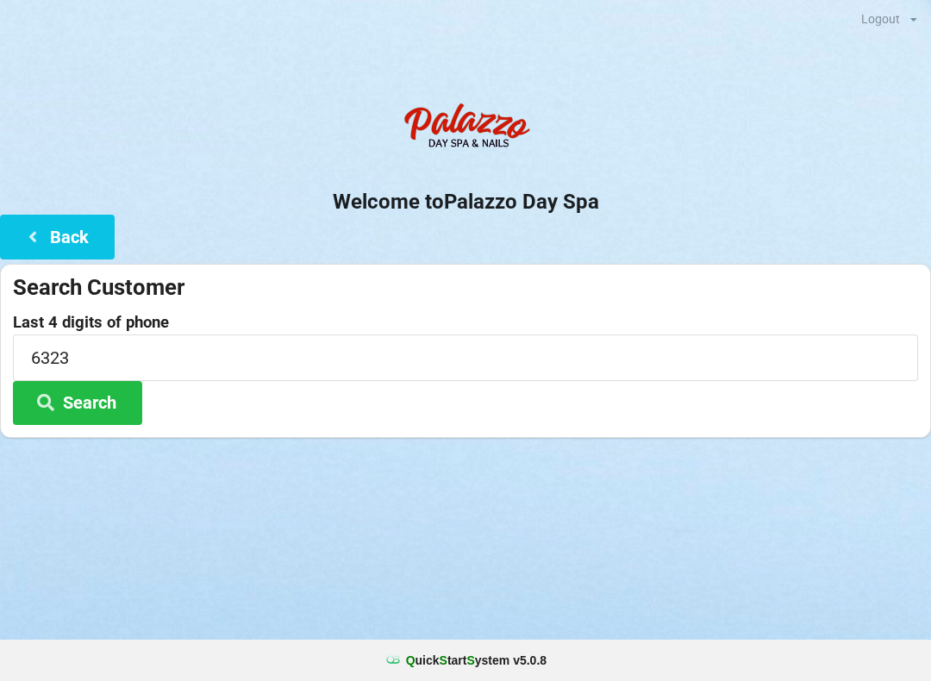
click at [81, 416] on button "Search" at bounding box center [77, 403] width 129 height 44
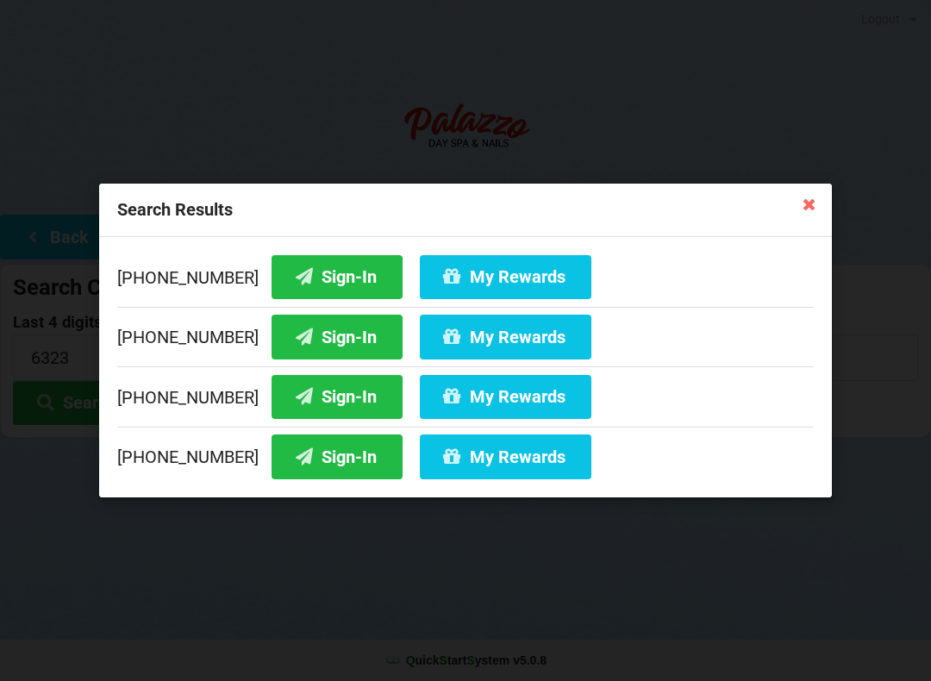
click at [184, 263] on div "[PHONE_NUMBER] Sign-In My Rewards" at bounding box center [465, 281] width 697 height 52
click at [304, 283] on button "Sign-In" at bounding box center [337, 277] width 131 height 44
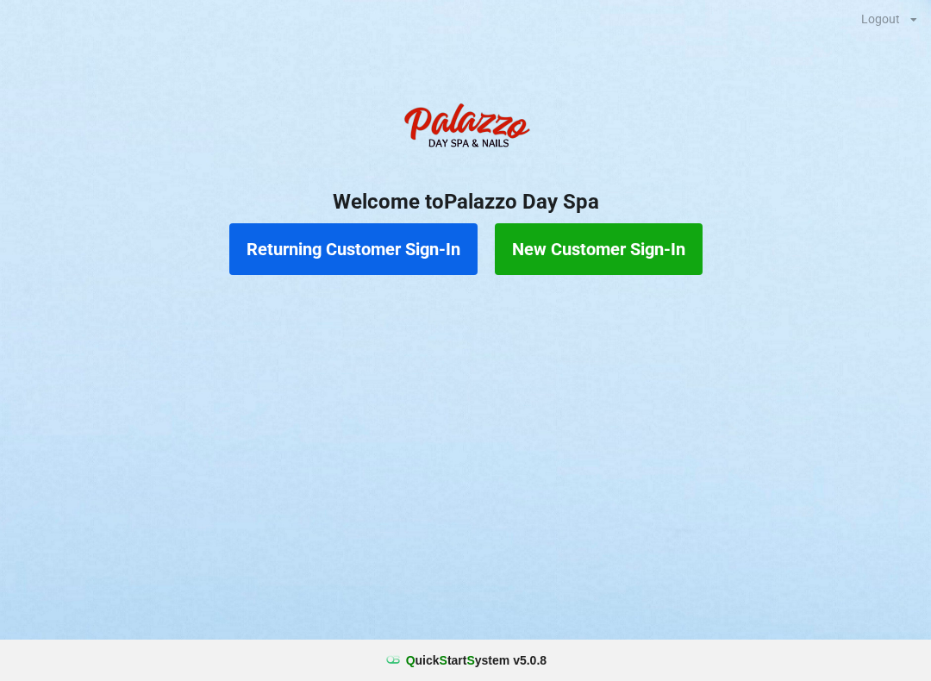
click at [395, 237] on button "Returning Customer Sign-In" at bounding box center [353, 249] width 248 height 52
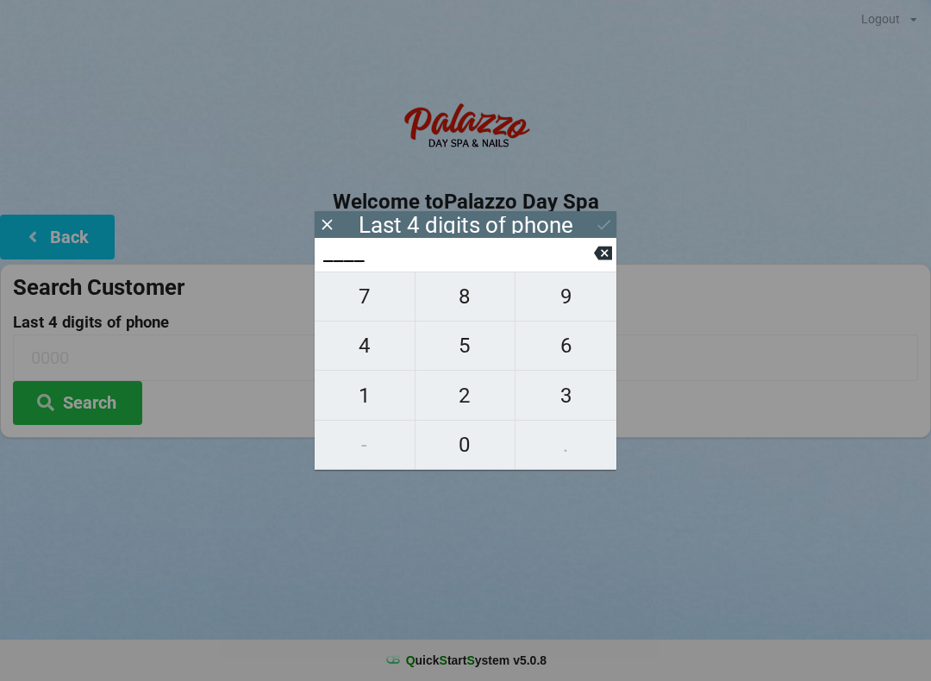
click at [572, 397] on span "3" at bounding box center [566, 396] width 101 height 36
type input "3___"
click at [484, 447] on span "0" at bounding box center [466, 445] width 100 height 36
type input "30__"
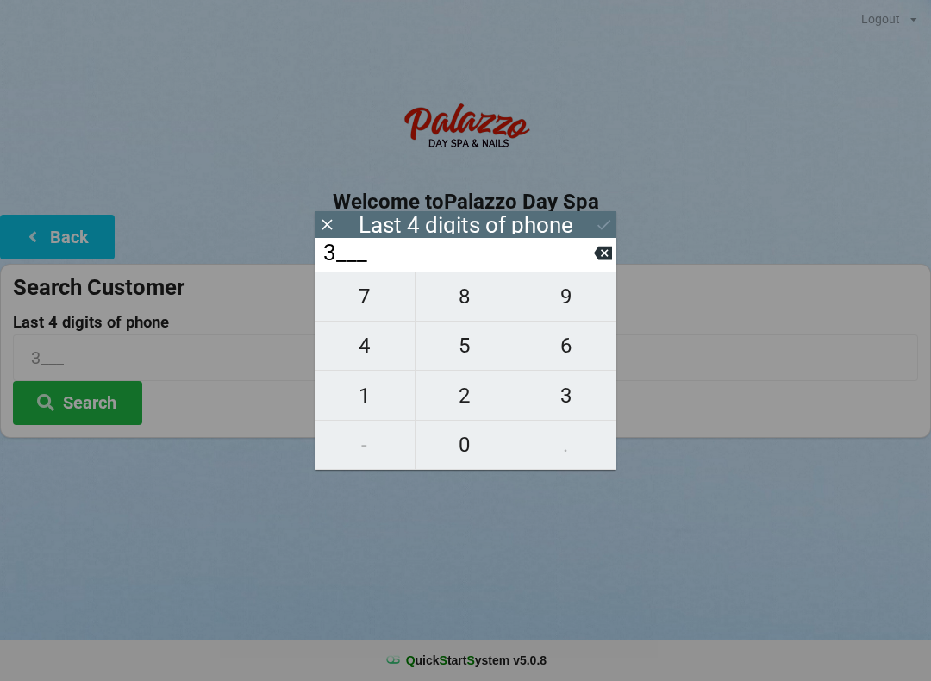
type input "30__"
click at [373, 401] on span "1" at bounding box center [365, 396] width 100 height 36
type input "301_"
click at [584, 347] on span "6" at bounding box center [566, 346] width 101 height 36
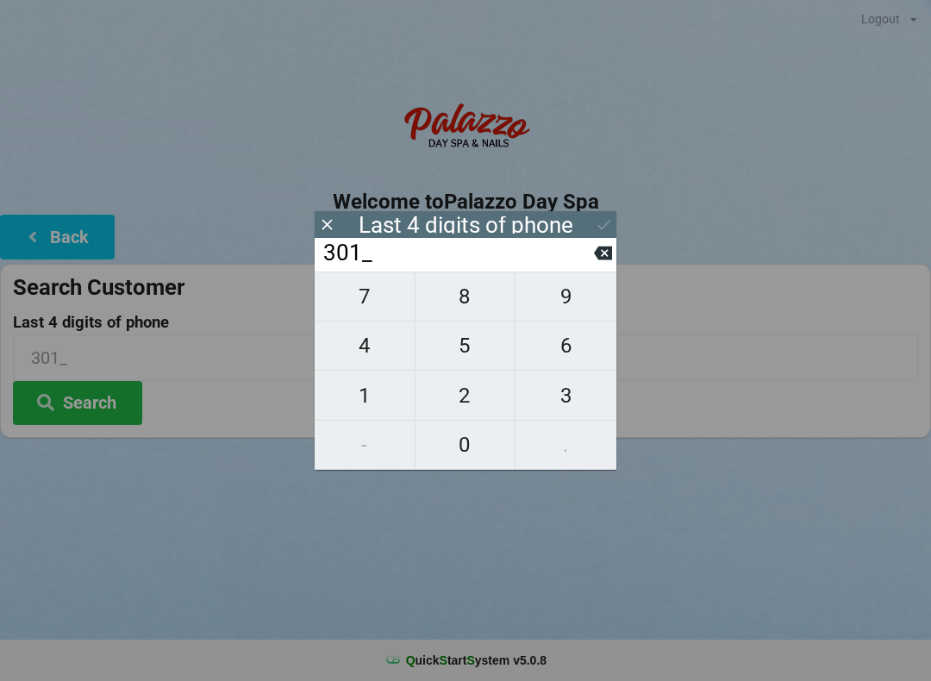
type input "3016"
click at [606, 226] on icon at bounding box center [604, 225] width 18 height 18
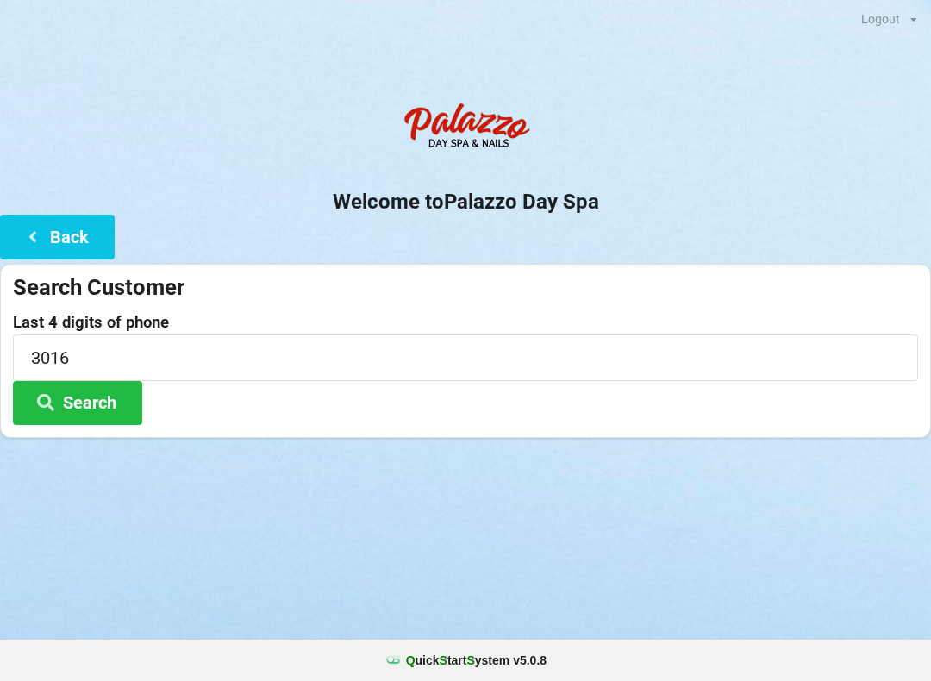
click at [93, 398] on button "Search" at bounding box center [77, 403] width 129 height 44
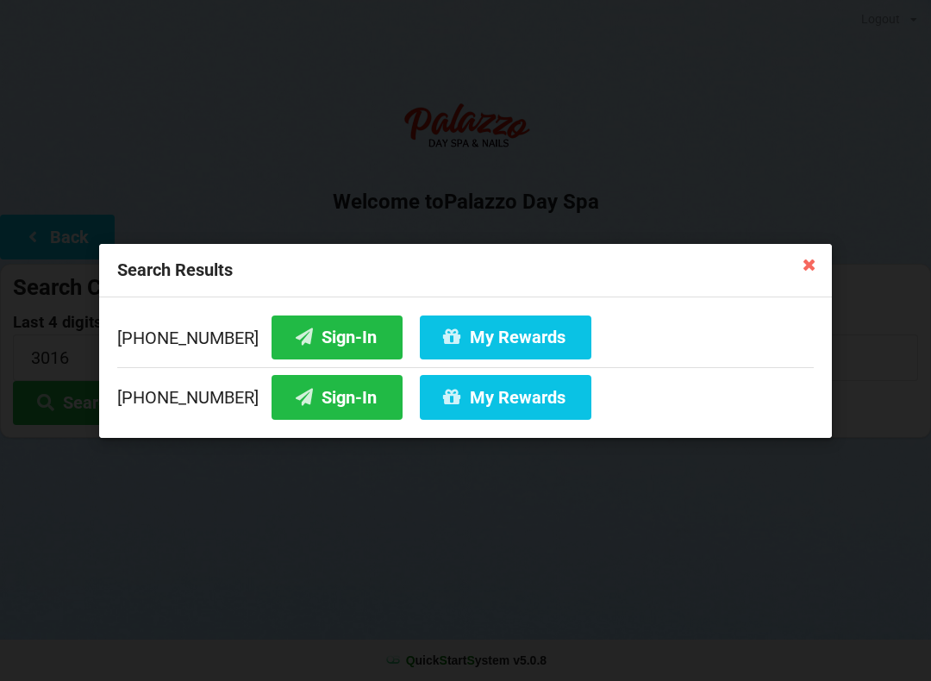
click at [322, 340] on button "Sign-In" at bounding box center [337, 337] width 131 height 44
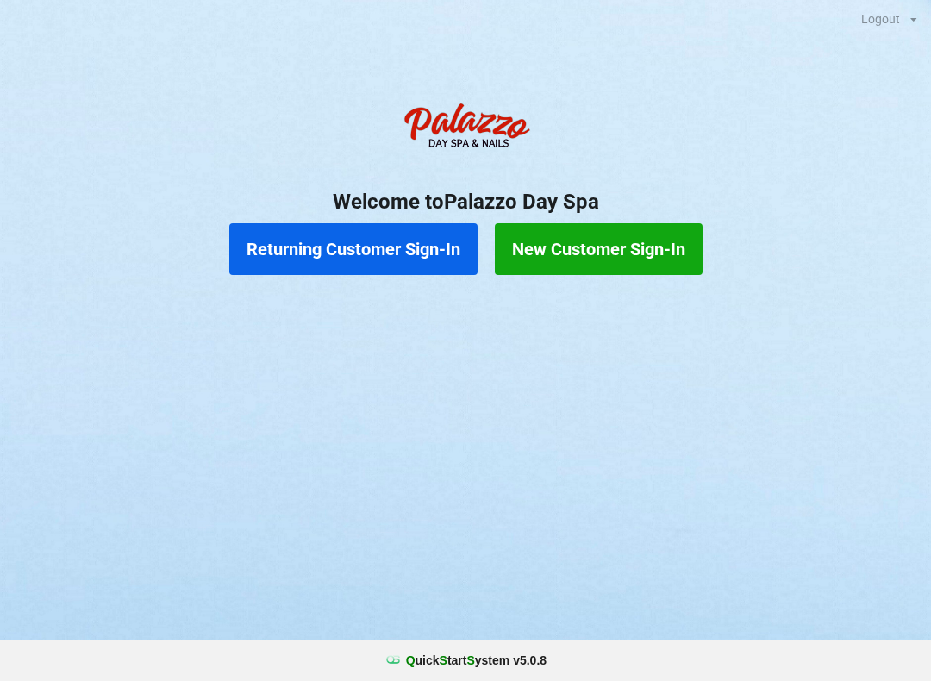
click at [392, 246] on button "Returning Customer Sign-In" at bounding box center [353, 249] width 248 height 52
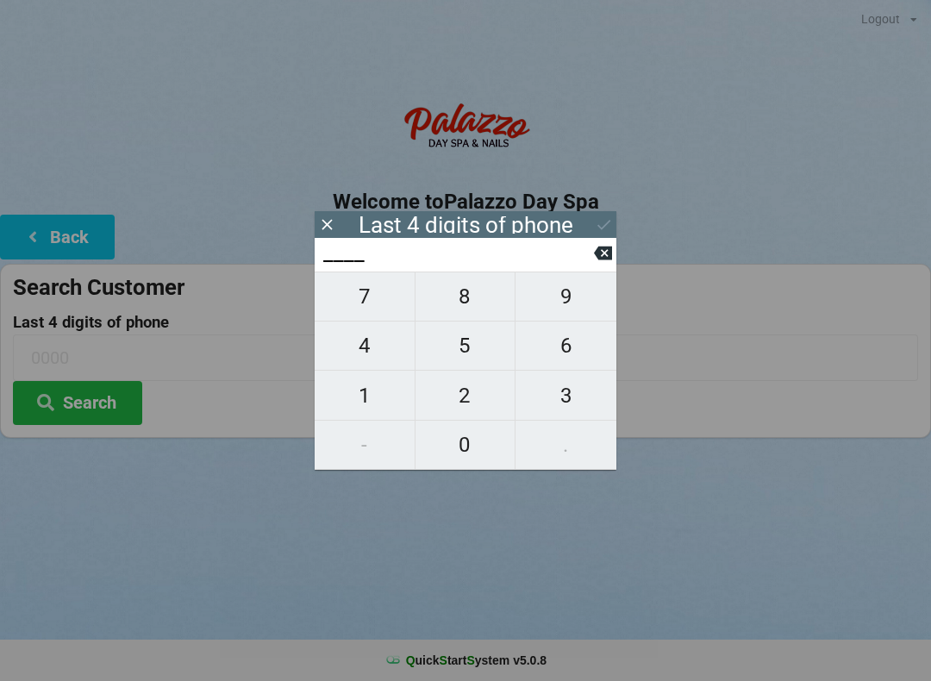
click at [454, 304] on span "8" at bounding box center [466, 296] width 100 height 36
type input "8___"
click at [378, 342] on span "4" at bounding box center [365, 346] width 100 height 36
type input "84__"
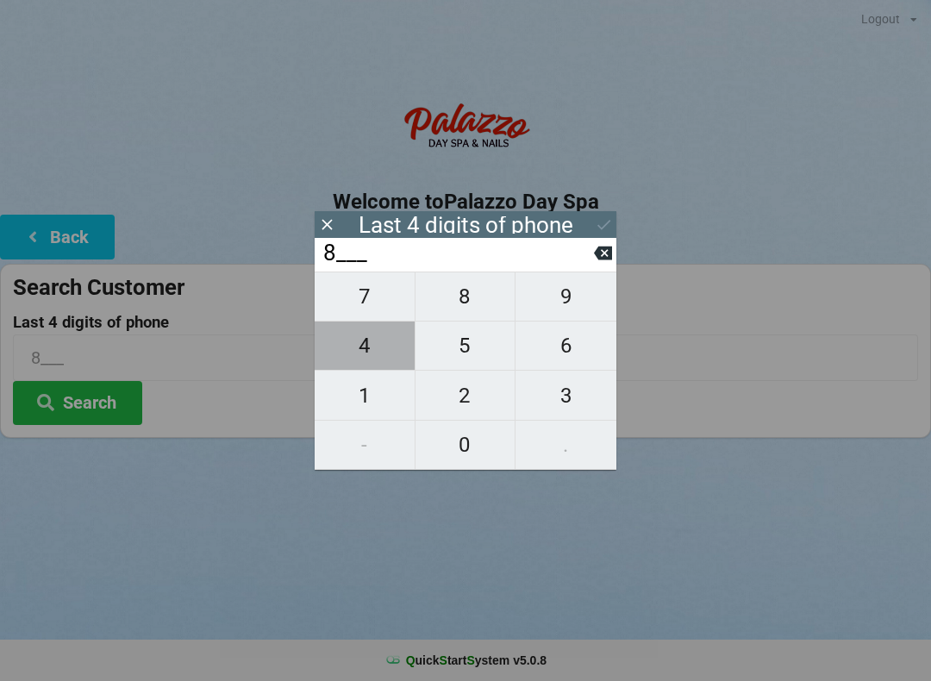
type input "84__"
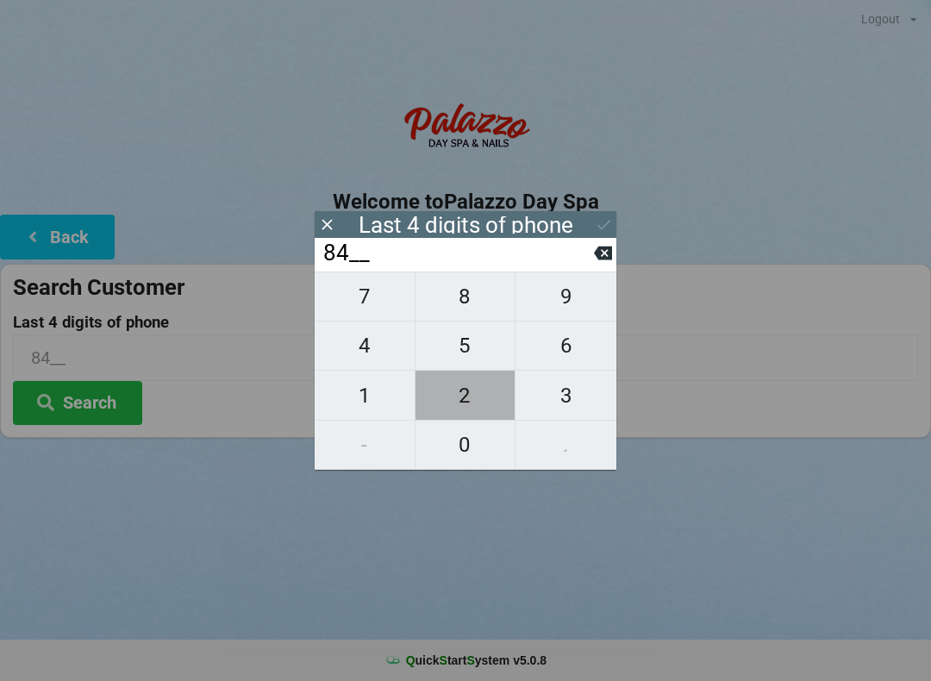
click at [461, 397] on span "2" at bounding box center [466, 396] width 100 height 36
type input "842_"
click at [462, 395] on span "2" at bounding box center [466, 396] width 100 height 36
type input "8422"
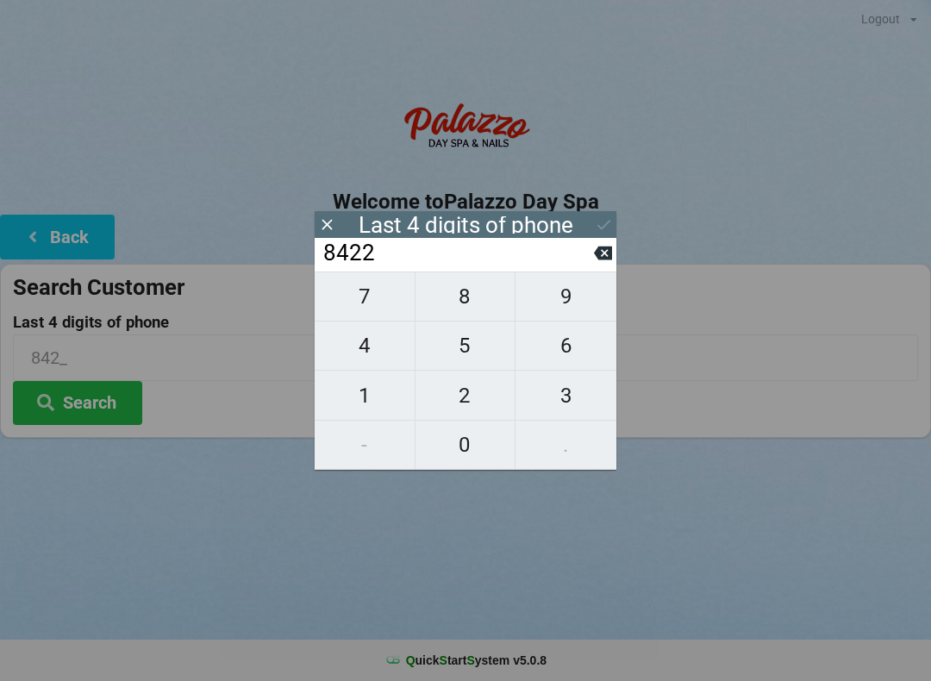
type input "8422"
click at [591, 265] on input "8422" at bounding box center [458, 254] width 272 height 28
click at [608, 228] on icon at bounding box center [604, 225] width 18 height 18
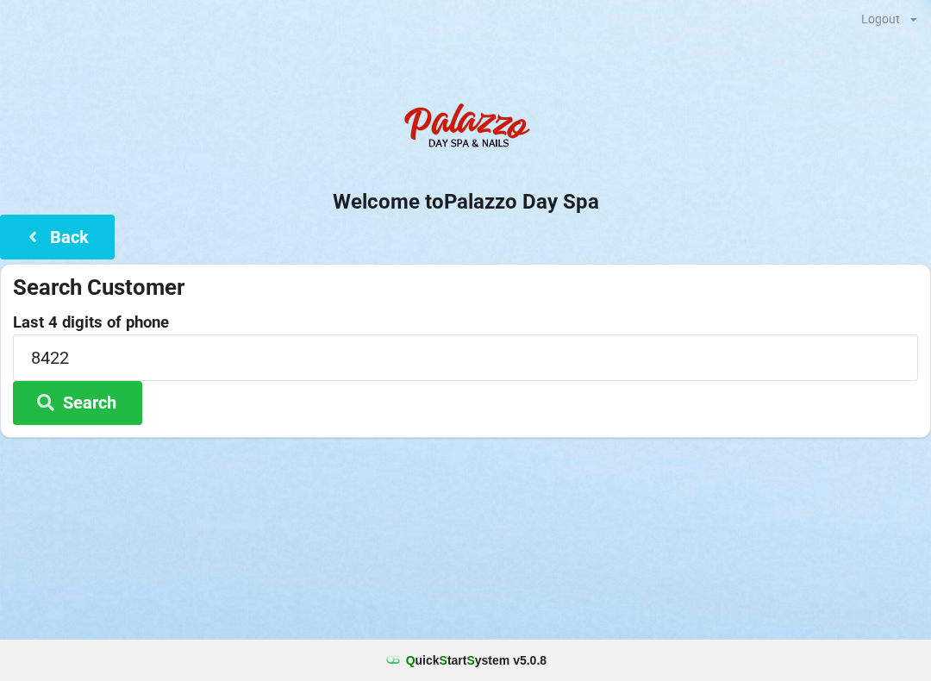
click at [91, 397] on button "Search" at bounding box center [77, 403] width 129 height 44
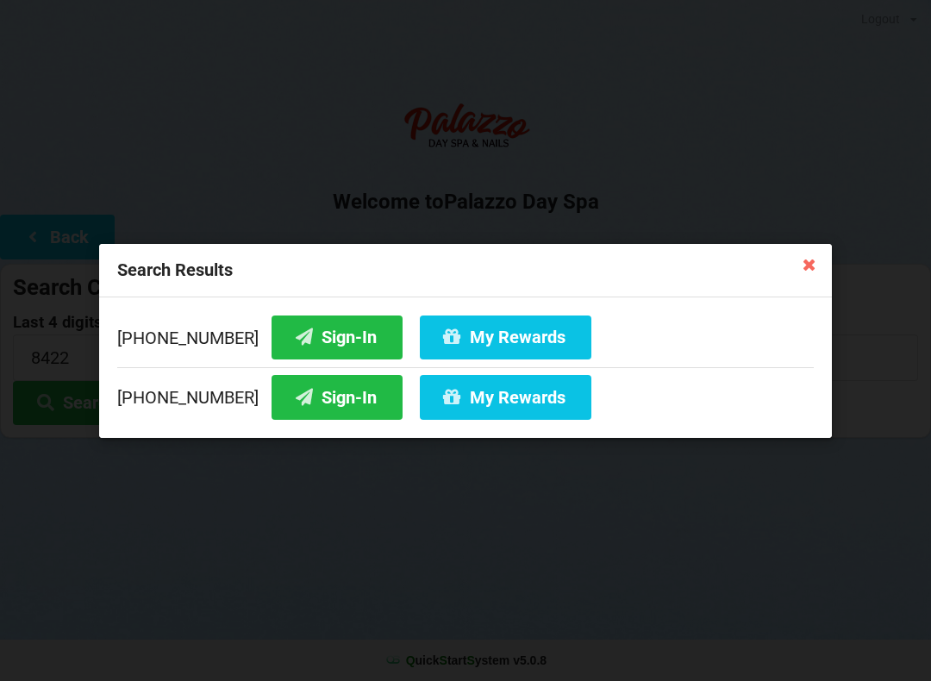
click at [317, 406] on button "Sign-In" at bounding box center [337, 397] width 131 height 44
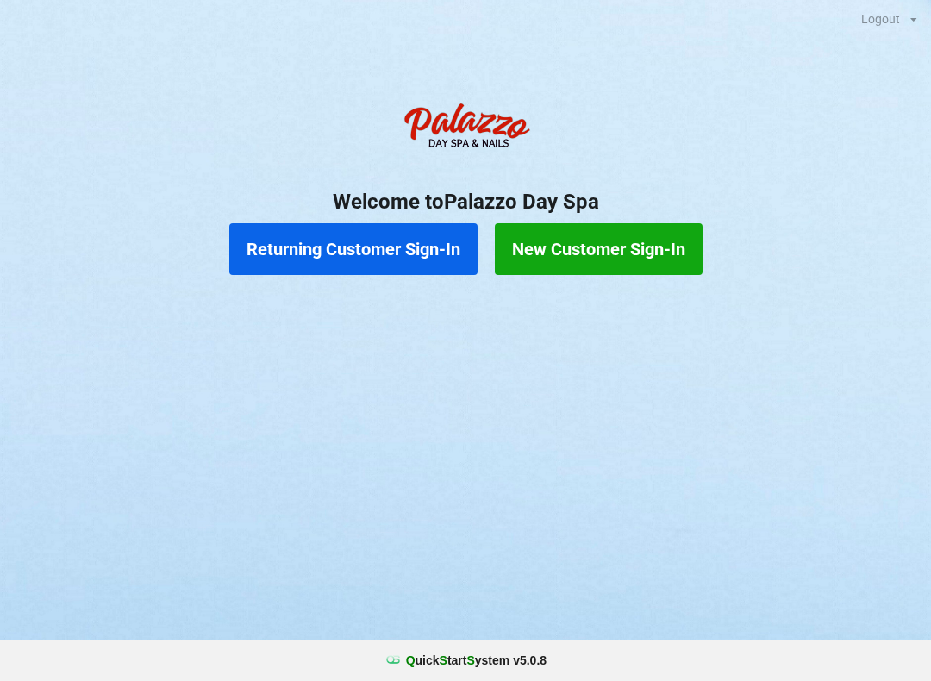
click at [397, 247] on button "Returning Customer Sign-In" at bounding box center [353, 249] width 248 height 52
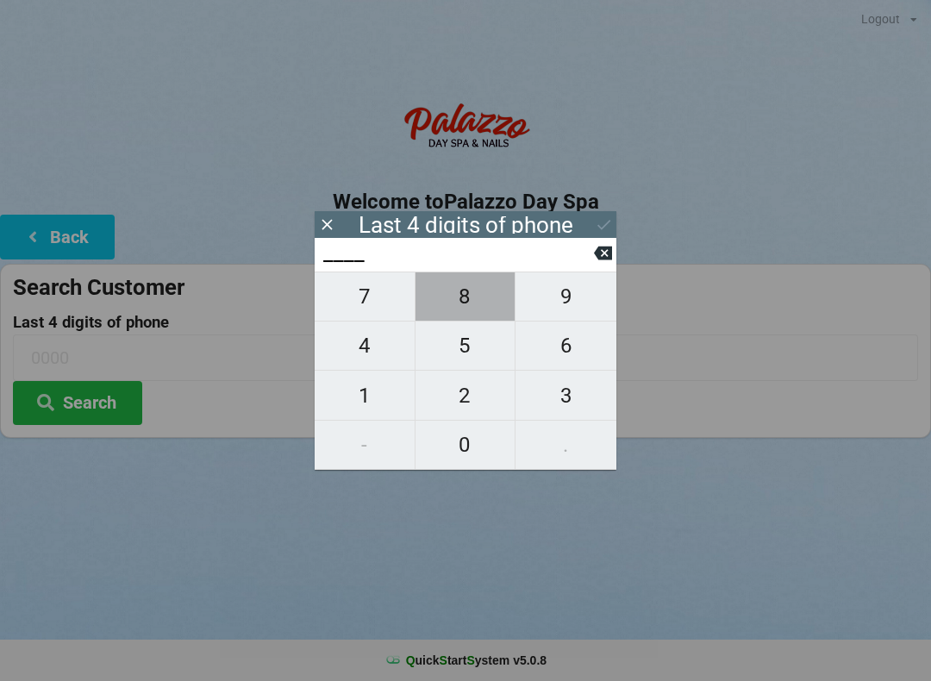
click at [469, 315] on span "8" at bounding box center [466, 296] width 100 height 36
type input "8___"
click at [363, 358] on span "4" at bounding box center [365, 346] width 100 height 36
type input "84__"
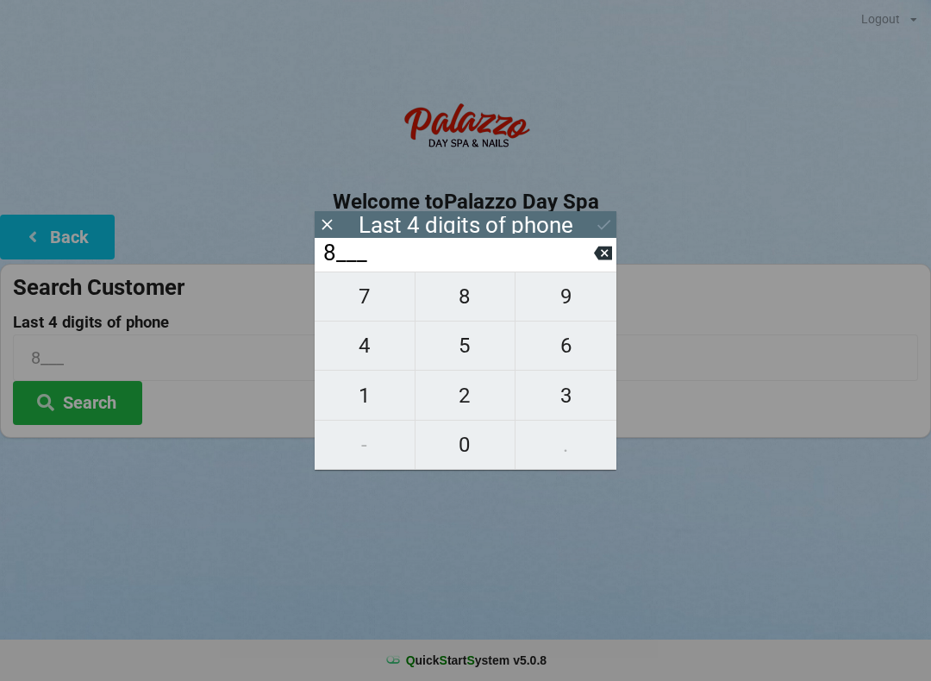
type input "84__"
click at [460, 403] on span "2" at bounding box center [466, 396] width 100 height 36
type input "842_"
click at [473, 388] on span "2" at bounding box center [466, 396] width 100 height 36
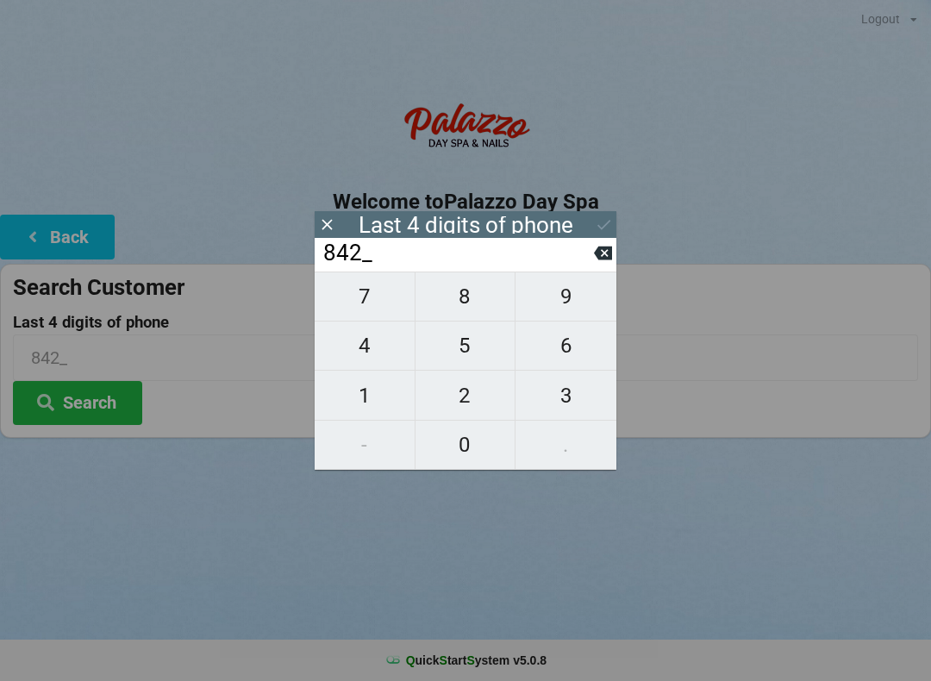
type input "8422"
click at [546, 220] on div "Last 4 digits of phone" at bounding box center [466, 224] width 215 height 17
click at [496, 228] on div "Last 4 digits of phone" at bounding box center [466, 224] width 215 height 17
click at [488, 234] on div "Last 4 digits of phone" at bounding box center [466, 224] width 302 height 27
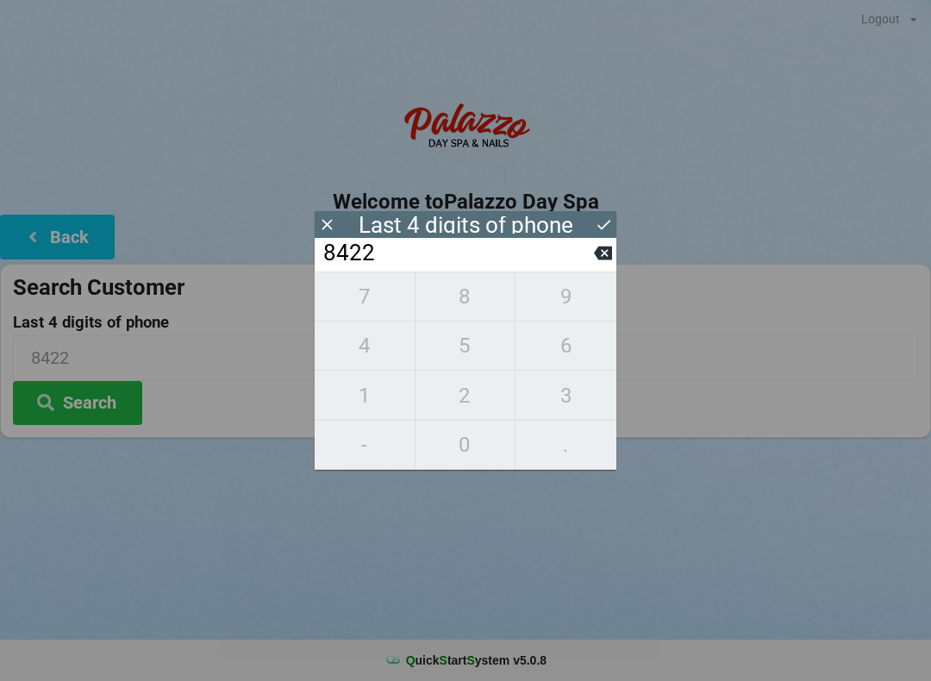
click at [589, 228] on div "Last 4 digits of phone" at bounding box center [466, 224] width 302 height 27
click at [444, 228] on div "Last 4 digits of phone" at bounding box center [466, 224] width 215 height 17
click at [104, 406] on button "Search" at bounding box center [77, 403] width 129 height 44
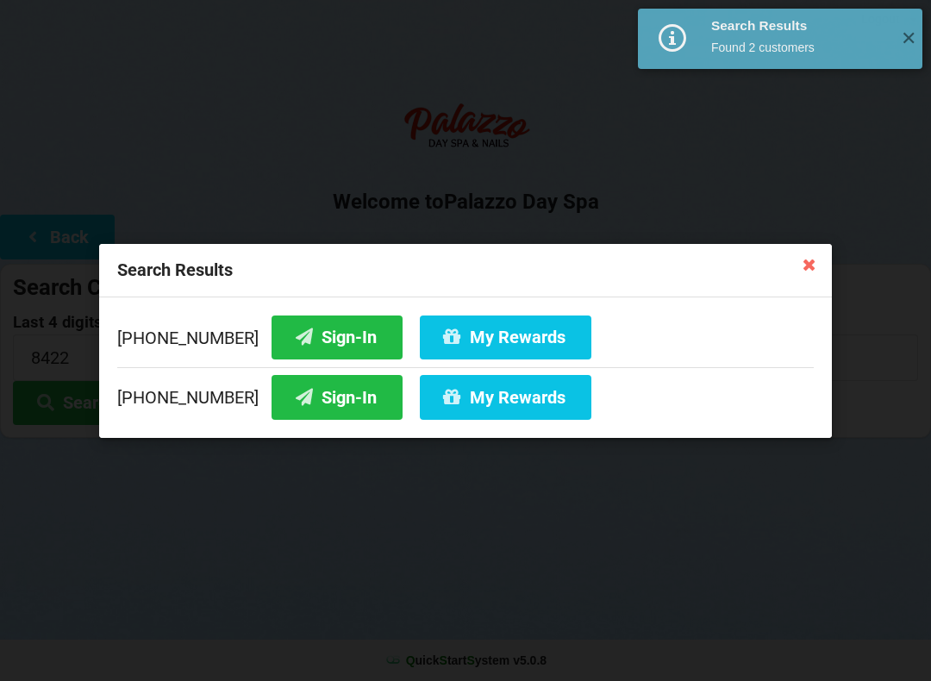
click at [502, 405] on button "My Rewards" at bounding box center [506, 397] width 172 height 44
